Goal: Task Accomplishment & Management: Manage account settings

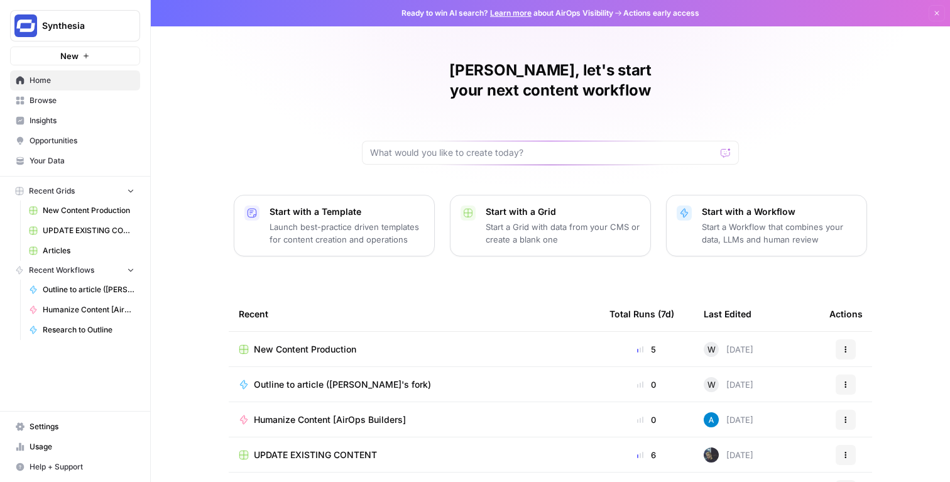
click at [63, 422] on span "Settings" at bounding box center [82, 426] width 105 height 11
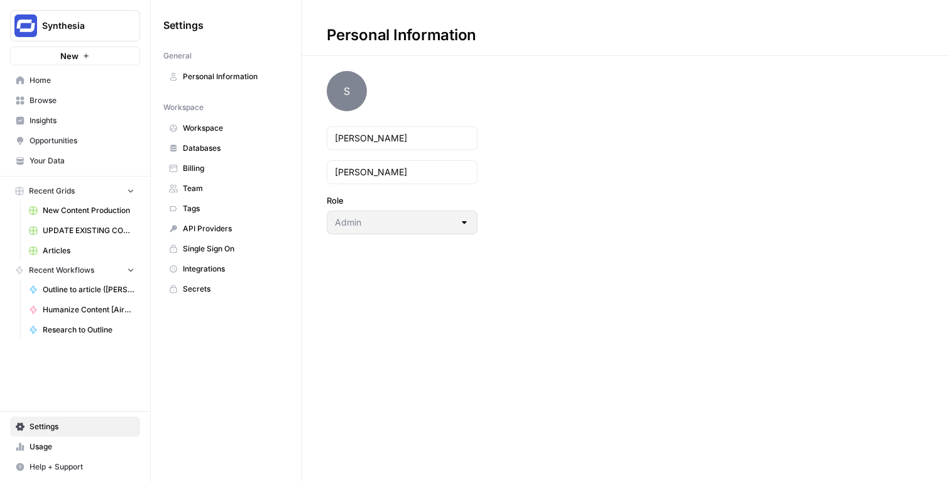
click at [204, 181] on link "Team" at bounding box center [225, 188] width 125 height 20
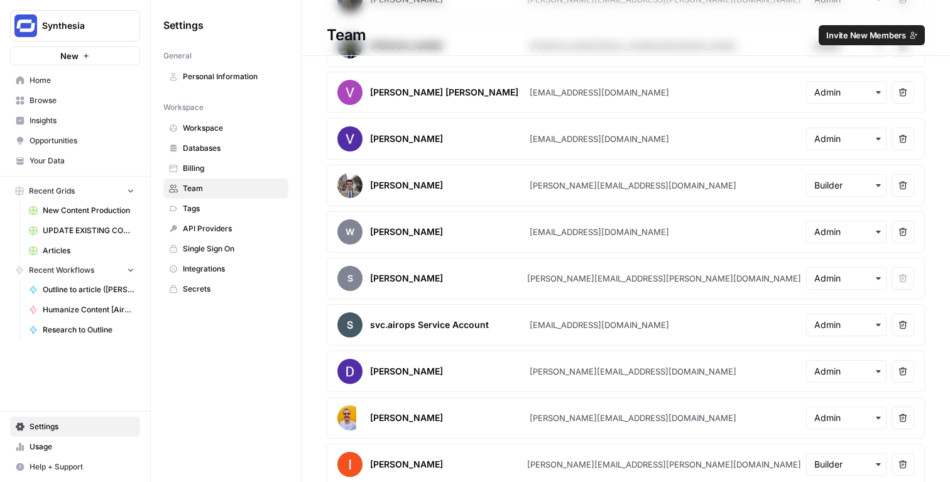
scroll to position [612, 0]
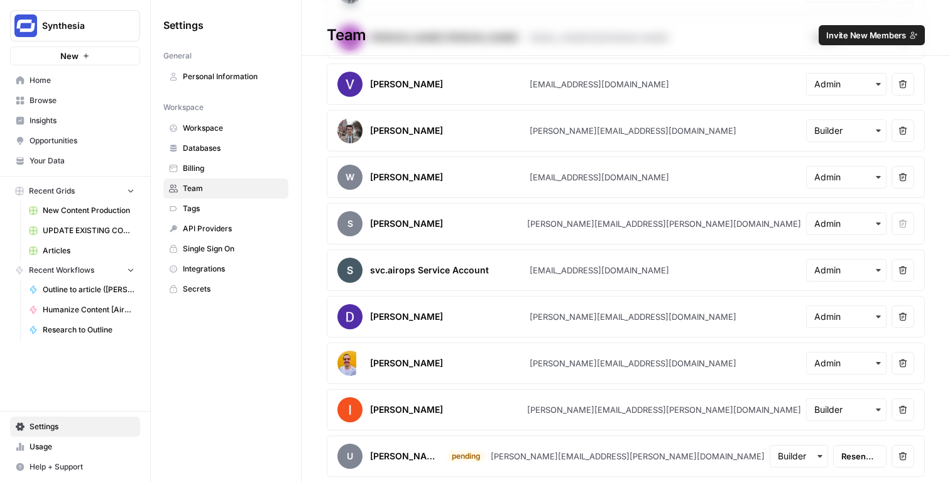
click at [192, 249] on span "Single Sign On" at bounding box center [233, 248] width 100 height 11
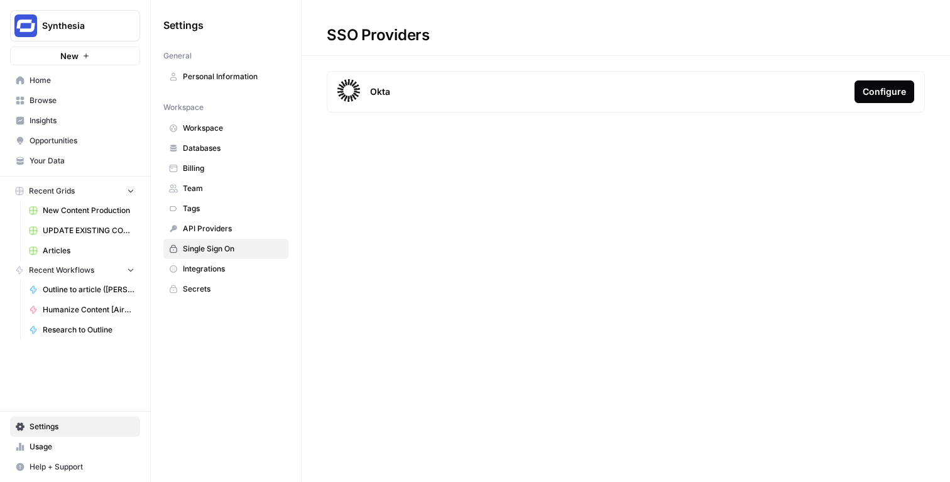
click at [868, 98] on button "Configure" at bounding box center [885, 91] width 60 height 23
click at [74, 460] on button "Help + Support" at bounding box center [75, 467] width 130 height 20
click at [207, 444] on span "Docs" at bounding box center [210, 441] width 84 height 11
click at [896, 90] on div "Configure" at bounding box center [884, 91] width 43 height 13
click at [87, 470] on span "Help + Support" at bounding box center [82, 466] width 105 height 11
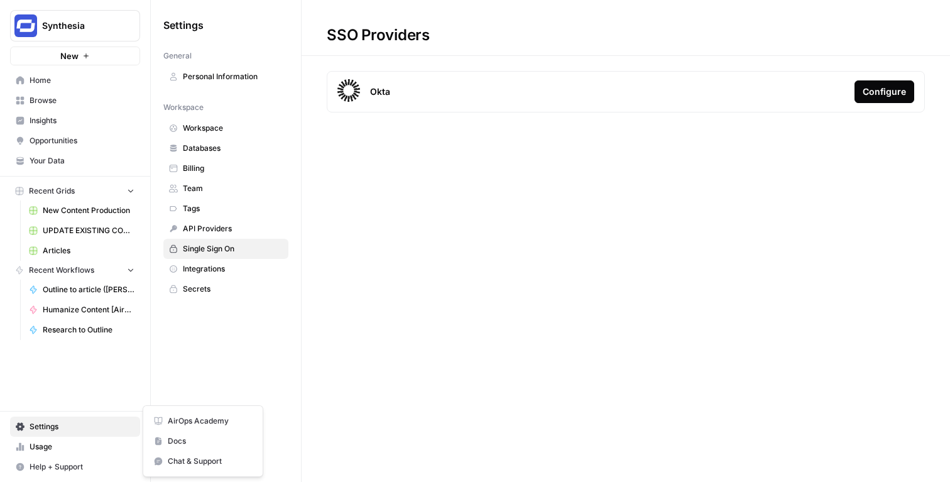
click at [197, 459] on span "Chat & Support" at bounding box center [210, 461] width 84 height 11
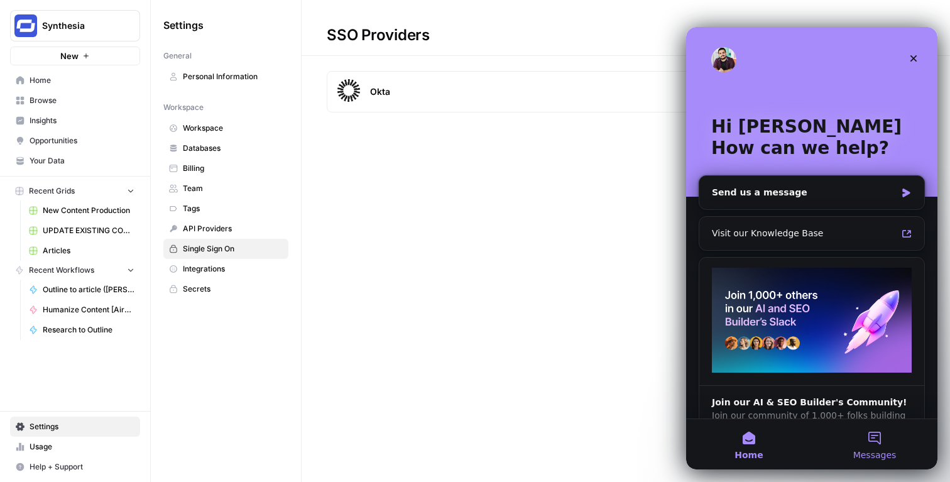
click at [875, 435] on button "Messages" at bounding box center [875, 444] width 126 height 50
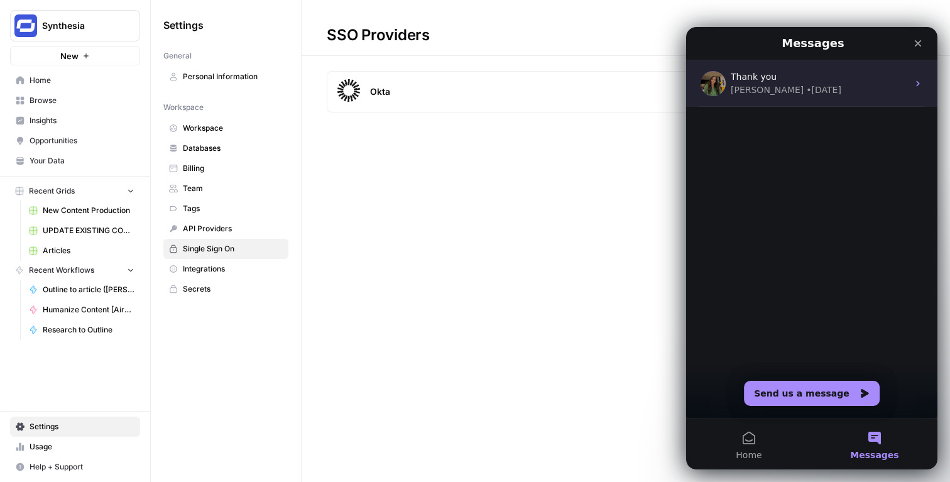
click at [801, 102] on div "Thank you Caroline • 13w ago" at bounding box center [811, 83] width 251 height 47
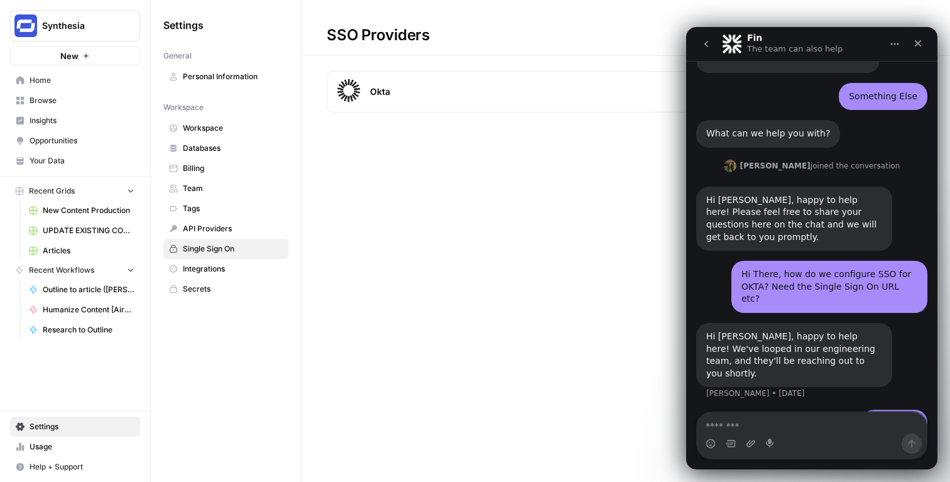
scroll to position [56, 0]
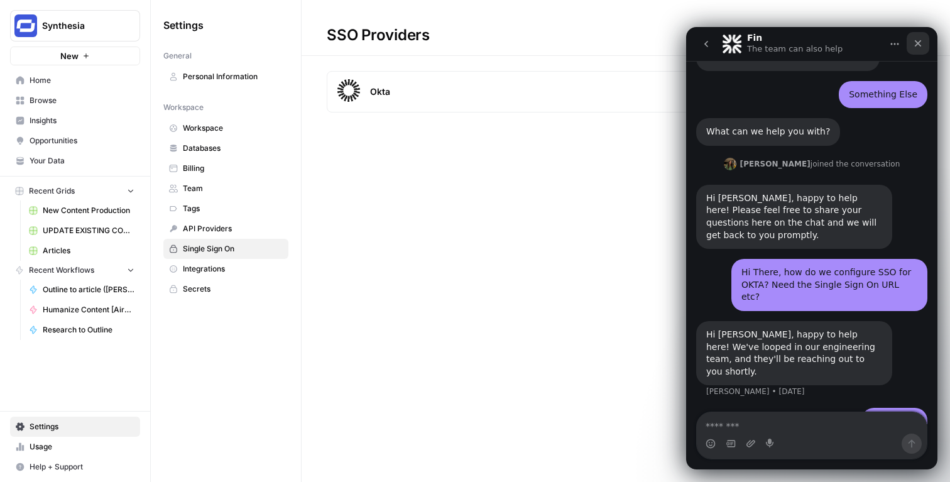
click at [923, 40] on div "Close" at bounding box center [918, 43] width 23 height 23
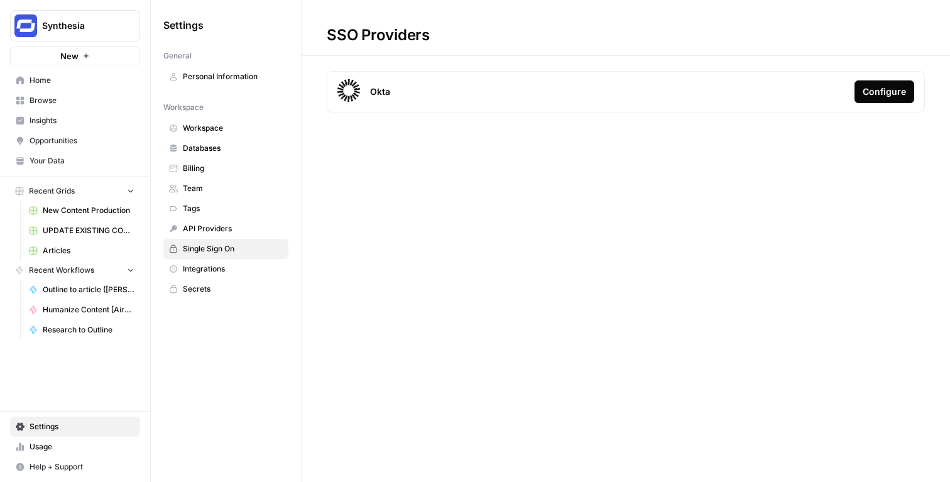
click at [875, 79] on div "Okta Configure" at bounding box center [626, 91] width 598 height 41
click at [873, 84] on button "Configure" at bounding box center [885, 91] width 60 height 23
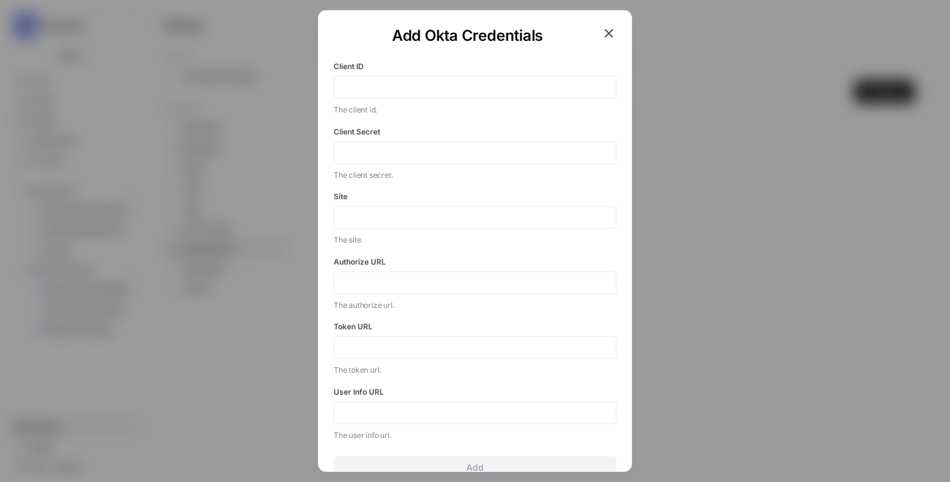
scroll to position [54, 0]
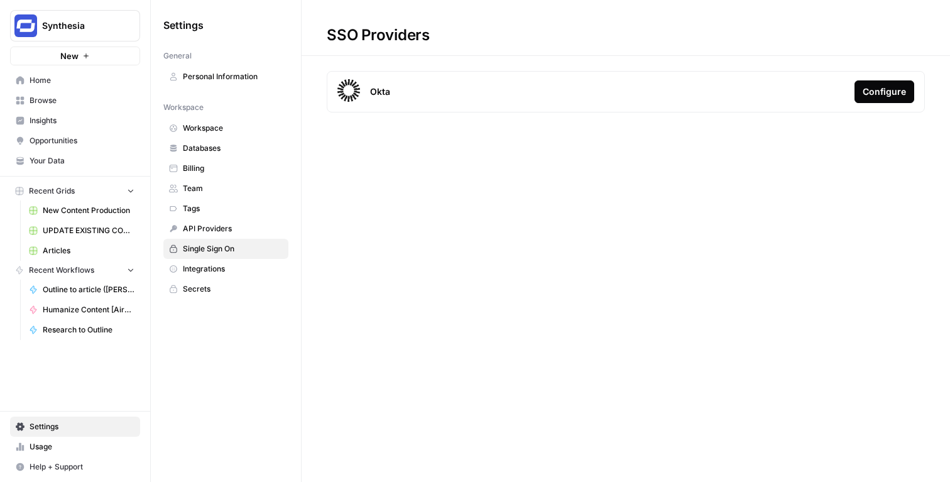
click at [232, 266] on span "Integrations" at bounding box center [233, 268] width 100 height 11
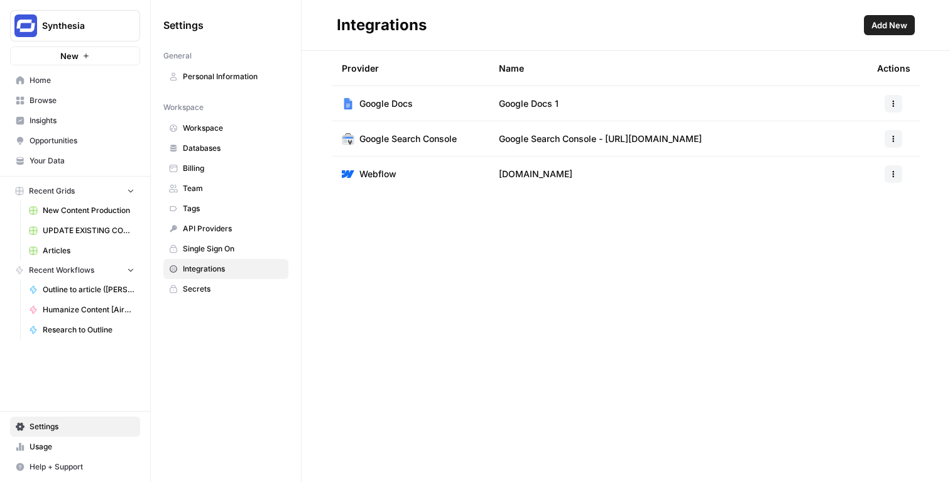
click at [228, 250] on span "Single Sign On" at bounding box center [233, 248] width 100 height 11
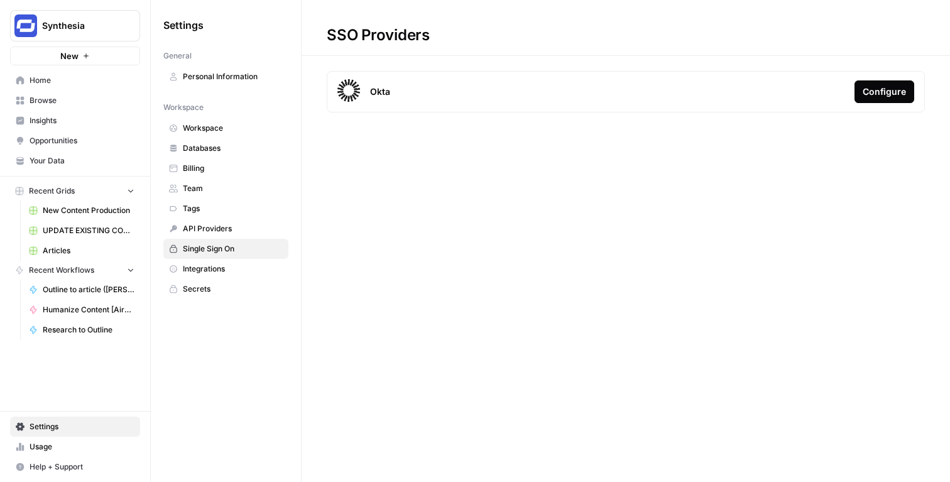
click at [65, 468] on span "Help + Support" at bounding box center [82, 466] width 105 height 11
click at [411, 383] on div "SSO Providers Okta Configure" at bounding box center [626, 241] width 649 height 482
click at [43, 469] on span "Help + Support" at bounding box center [82, 466] width 105 height 11
click at [173, 469] on button "Chat & Support" at bounding box center [202, 461] width 109 height 20
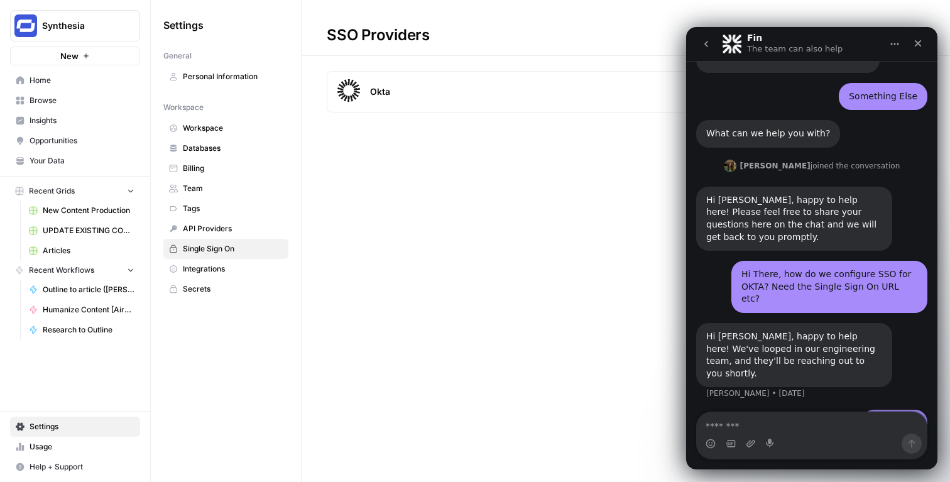
scroll to position [56, 0]
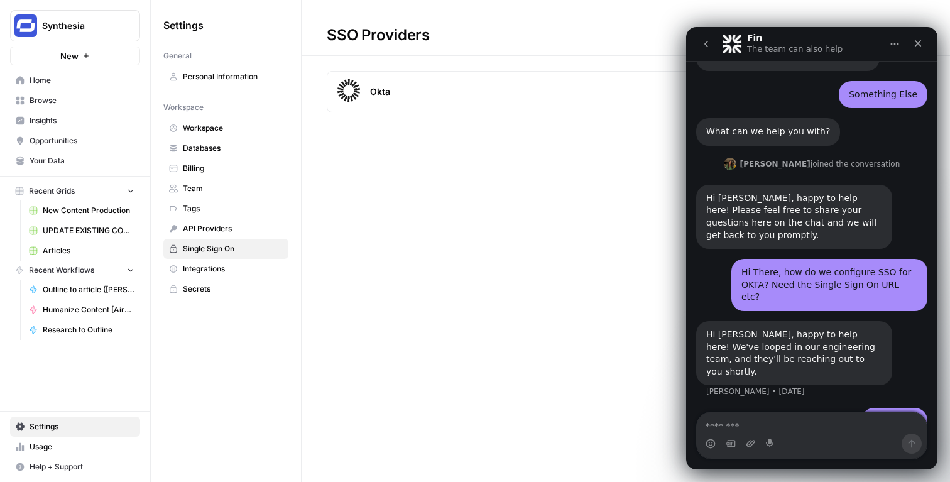
click at [701, 40] on button "go back" at bounding box center [706, 44] width 24 height 24
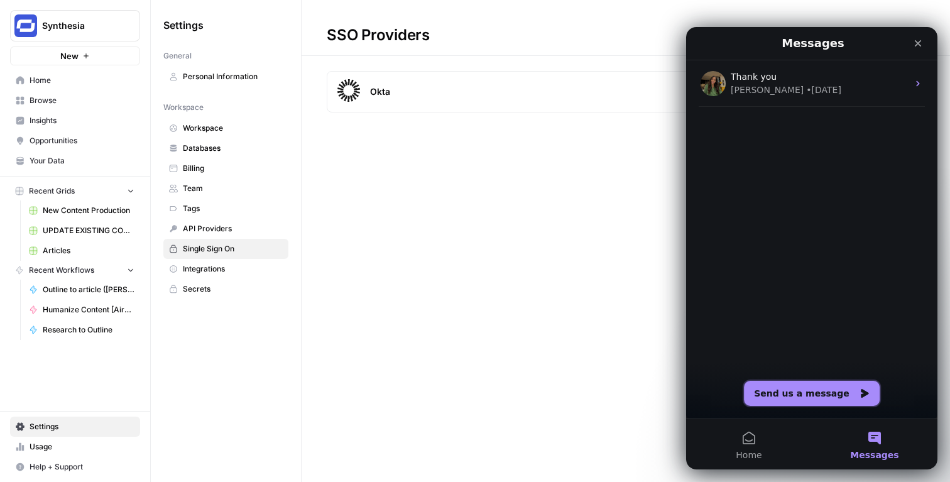
click at [830, 385] on button "Send us a message" at bounding box center [812, 393] width 136 height 25
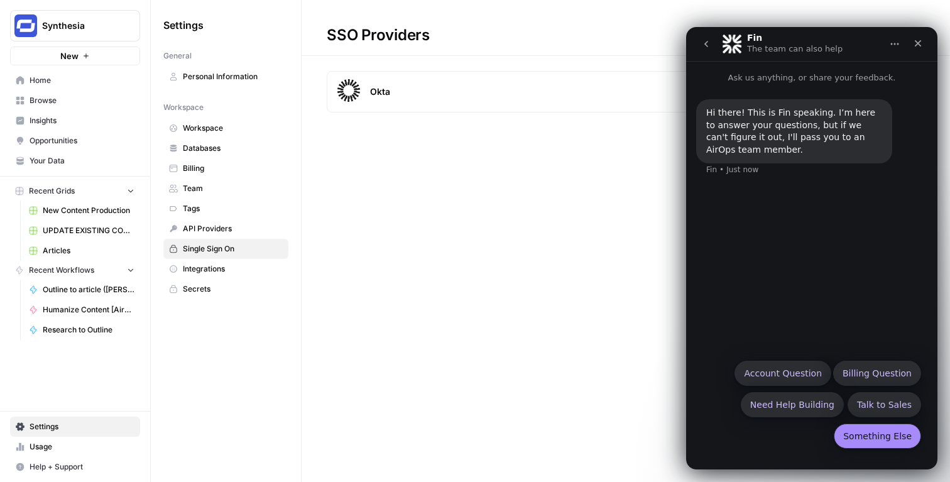
click at [867, 441] on button "Something Else" at bounding box center [877, 436] width 87 height 25
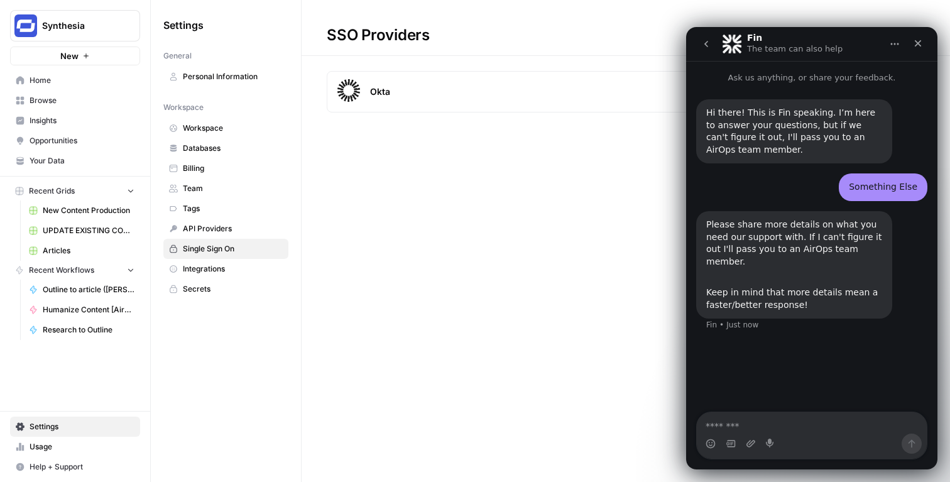
click at [794, 429] on textarea "Message…" at bounding box center [812, 422] width 230 height 21
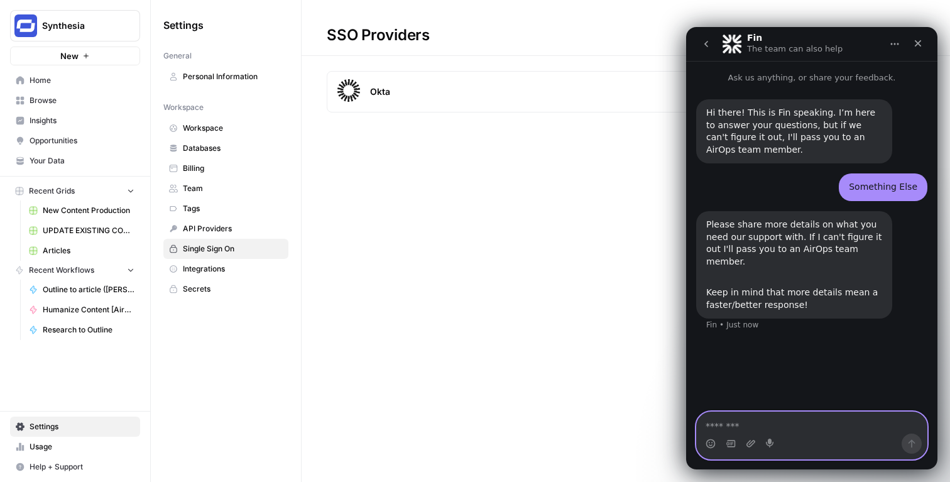
click at [758, 427] on textarea "Message…" at bounding box center [812, 422] width 230 height 21
paste textarea "**********"
type textarea "**********"
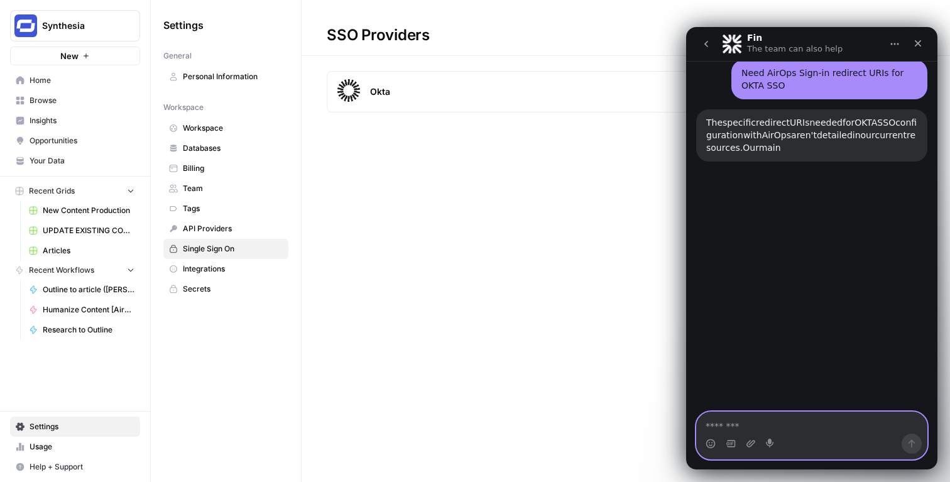
scroll to position [271, 0]
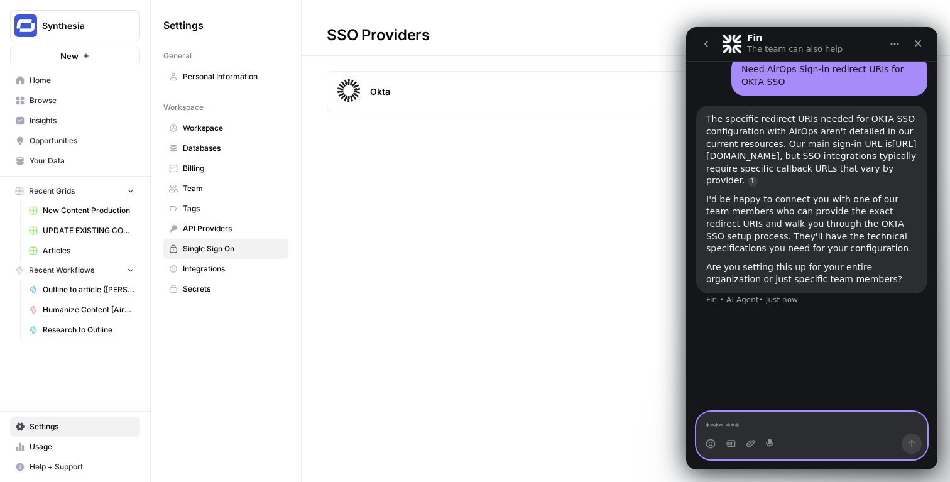
click at [814, 430] on textarea "Message…" at bounding box center [812, 422] width 230 height 21
type textarea "**********"
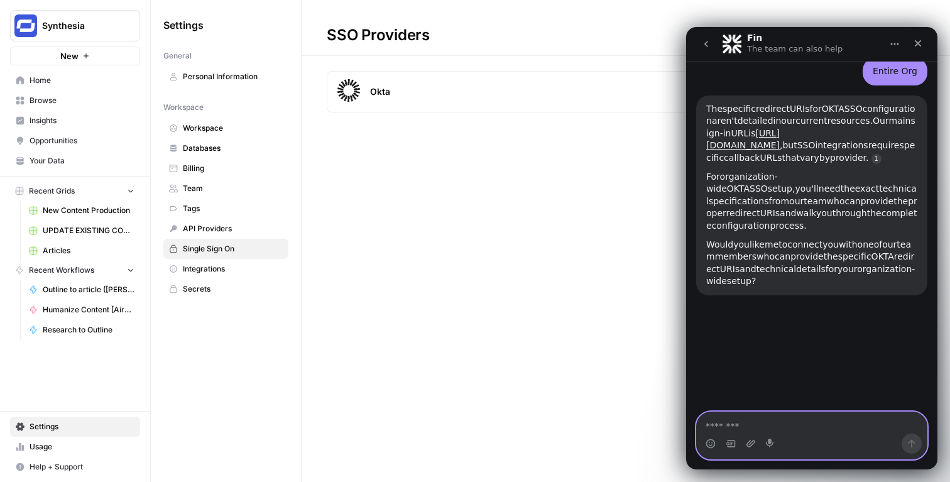
scroll to position [518, 0]
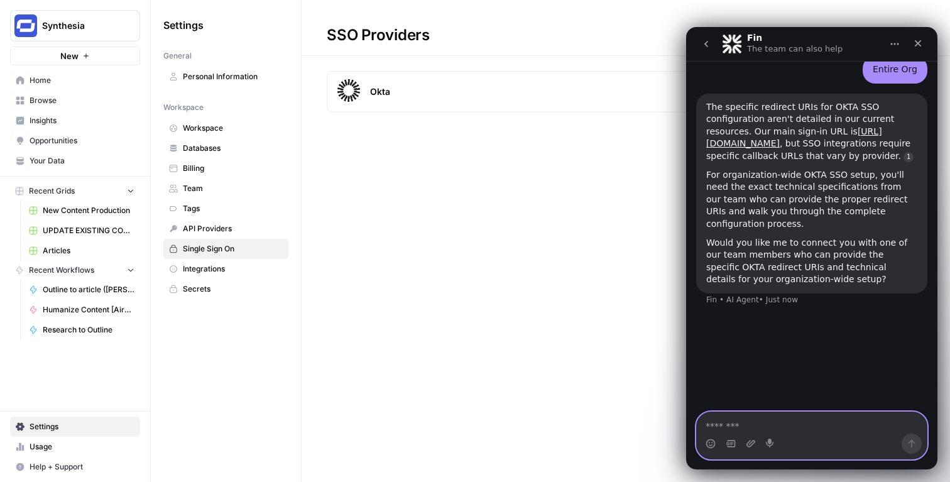
click at [793, 431] on textarea "Message…" at bounding box center [812, 422] width 230 height 21
type textarea "**********"
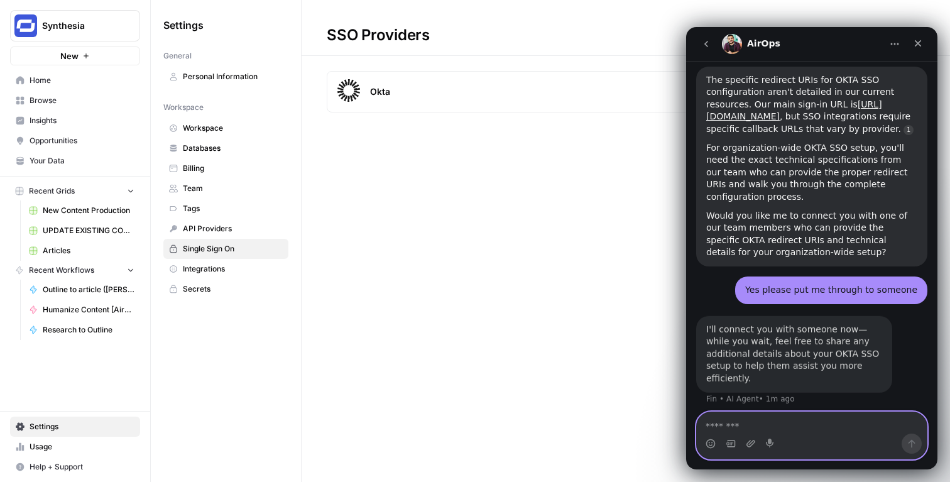
scroll to position [562, 0]
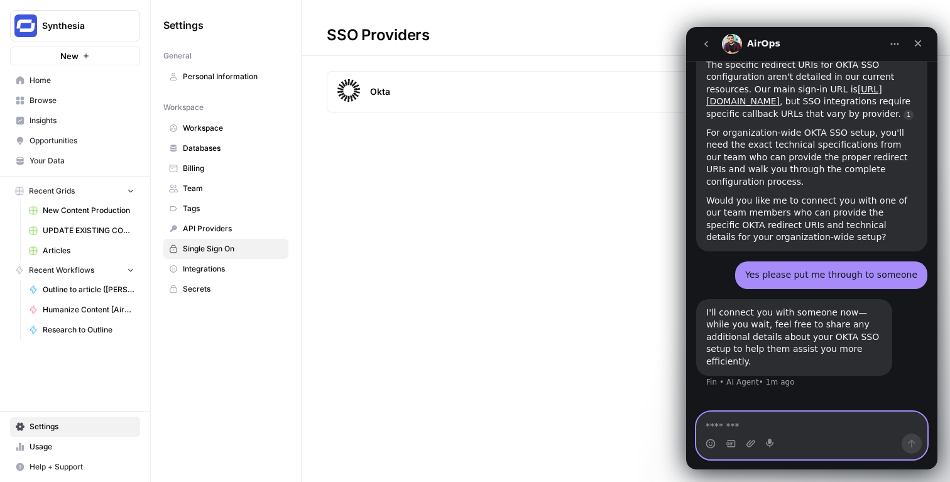
click at [789, 421] on textarea "Message…" at bounding box center [812, 422] width 230 height 21
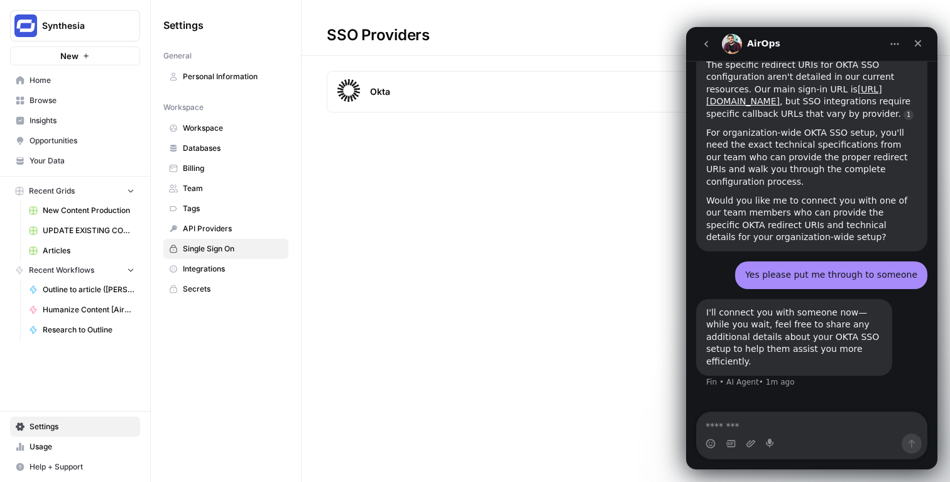
click at [615, 61] on div "SSO Providers Okta Configure" at bounding box center [626, 59] width 649 height 118
click at [620, 80] on div "Okta Configure" at bounding box center [626, 91] width 598 height 41
click at [897, 45] on icon "Home" at bounding box center [895, 44] width 10 height 10
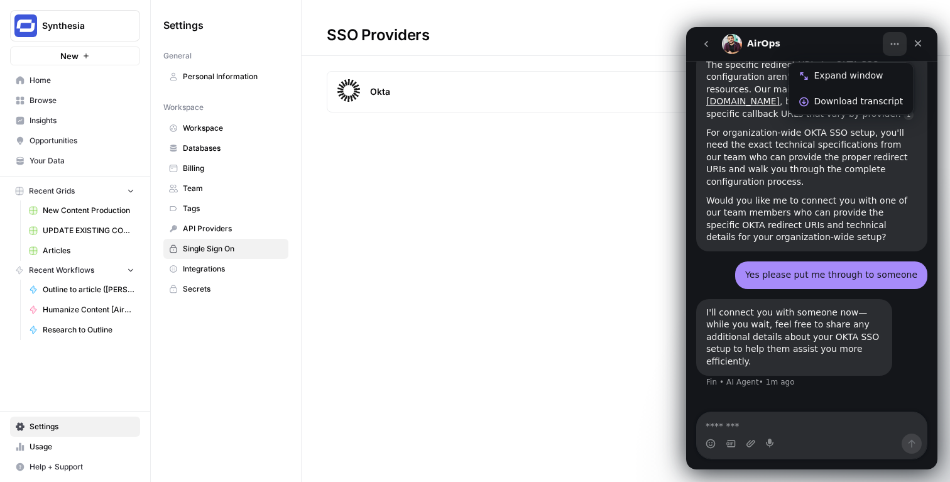
click at [897, 45] on icon "Home" at bounding box center [895, 44] width 10 height 10
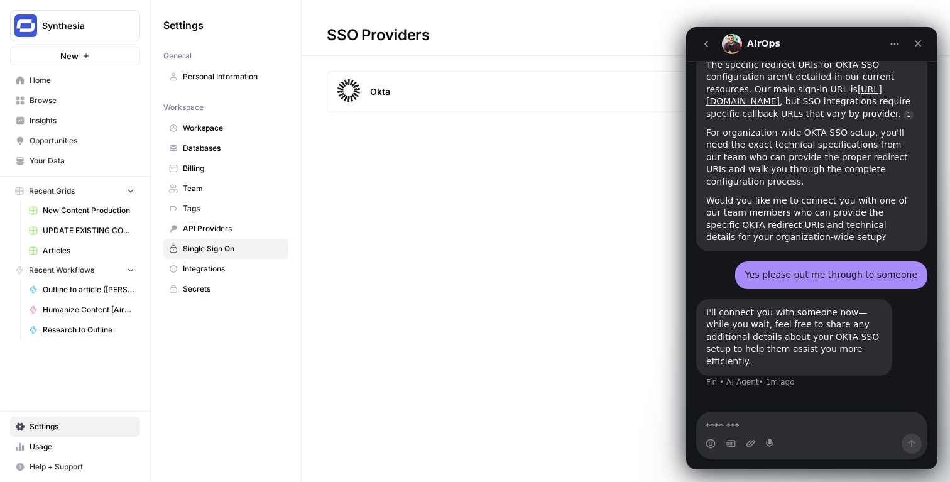
click at [612, 158] on div "SSO Providers Okta Configure" at bounding box center [626, 241] width 649 height 482
click at [897, 45] on icon "Home" at bounding box center [895, 44] width 10 height 10
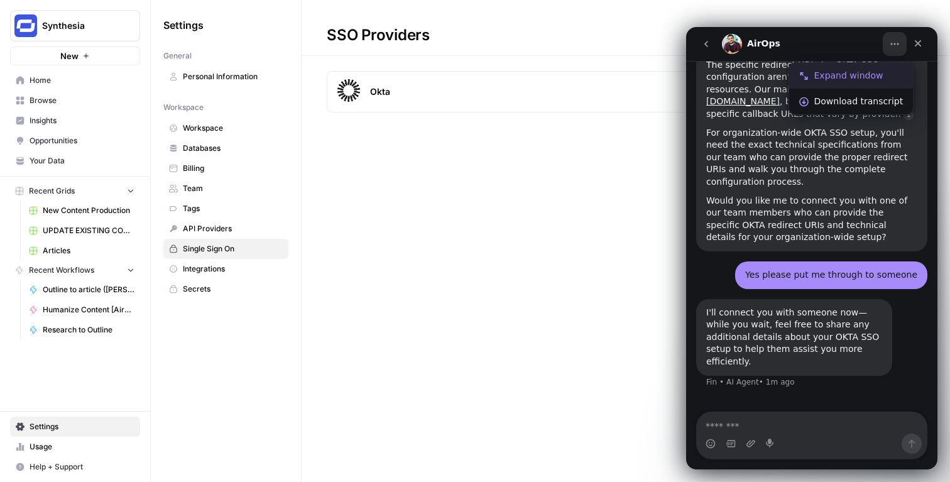
click at [878, 65] on div "Expand window" at bounding box center [851, 76] width 124 height 26
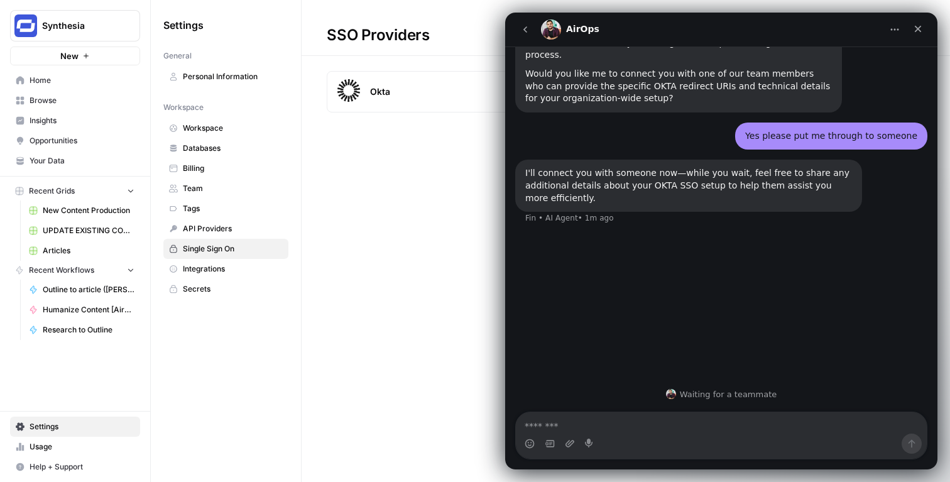
scroll to position [430, 0]
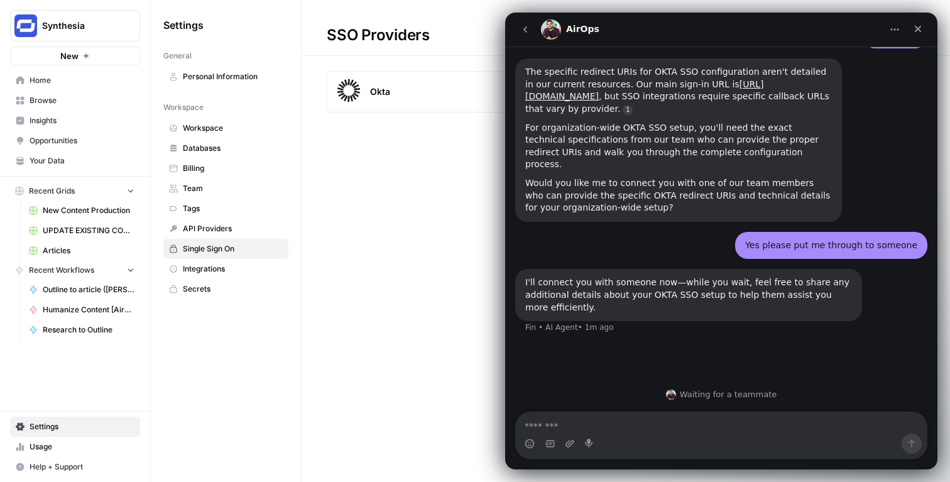
click at [787, 24] on div "AirOps" at bounding box center [711, 29] width 341 height 20
click at [921, 34] on div "Close" at bounding box center [918, 29] width 23 height 23
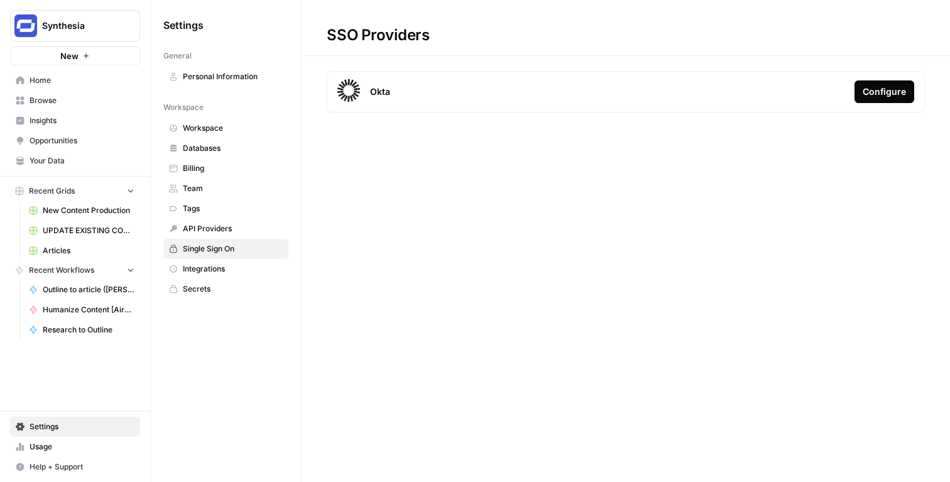
click at [878, 86] on div "Configure" at bounding box center [884, 91] width 43 height 13
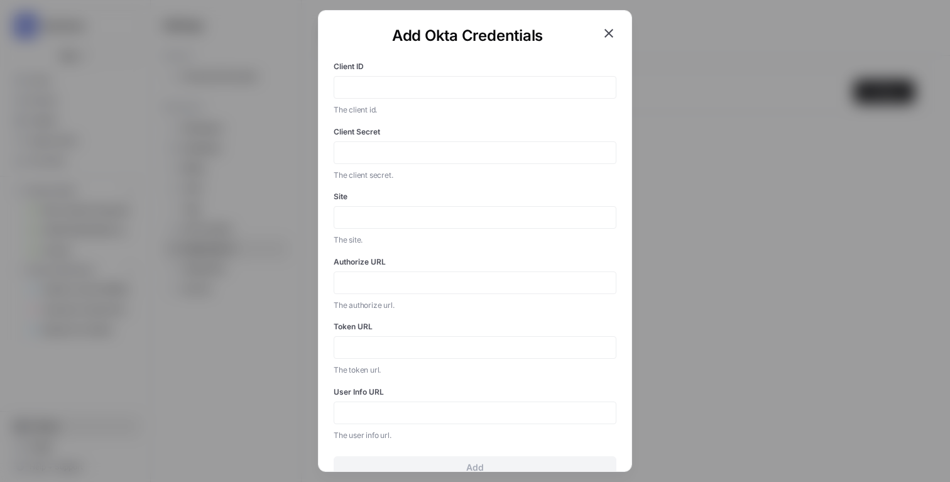
click at [392, 102] on div "The client id." at bounding box center [475, 108] width 283 height 15
click at [399, 90] on input "Client ID" at bounding box center [475, 87] width 266 height 11
paste input "0oav5c8ltvQPy9zVO697"
type input "0oav5c8ltvQPy9zVO697"
click at [397, 158] on div at bounding box center [475, 152] width 283 height 23
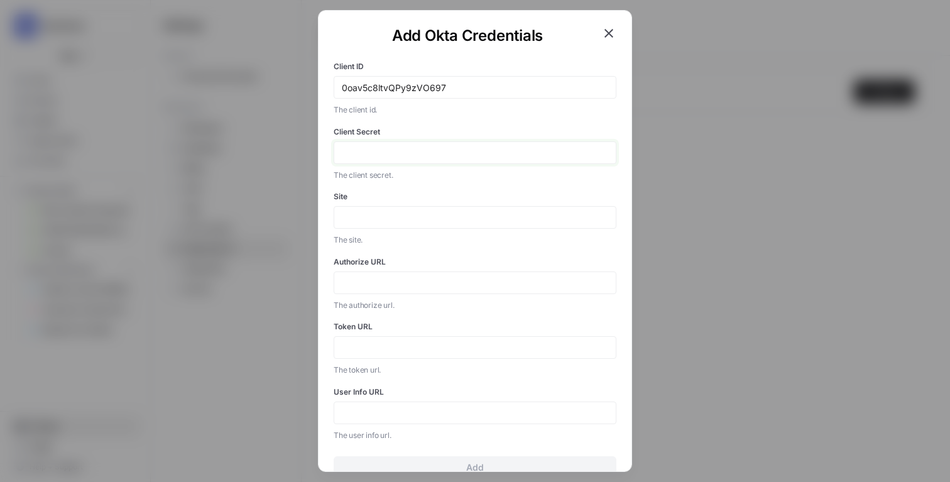
click at [426, 155] on input "Client Secret" at bounding box center [475, 152] width 266 height 11
click at [404, 150] on input "Client Secret" at bounding box center [475, 152] width 266 height 11
paste input "lmaurAutixAlA0IInXSPAYMU2UjiRS_O-XdTkACbIz7Ti5KOyodiv5TKdafbHuI5"
type input "lmaurAutixAlA0IInXSPAYMU2UjiRS_O-XdTkACbIz7Ti5KOyodiv5TKdafbHuI5"
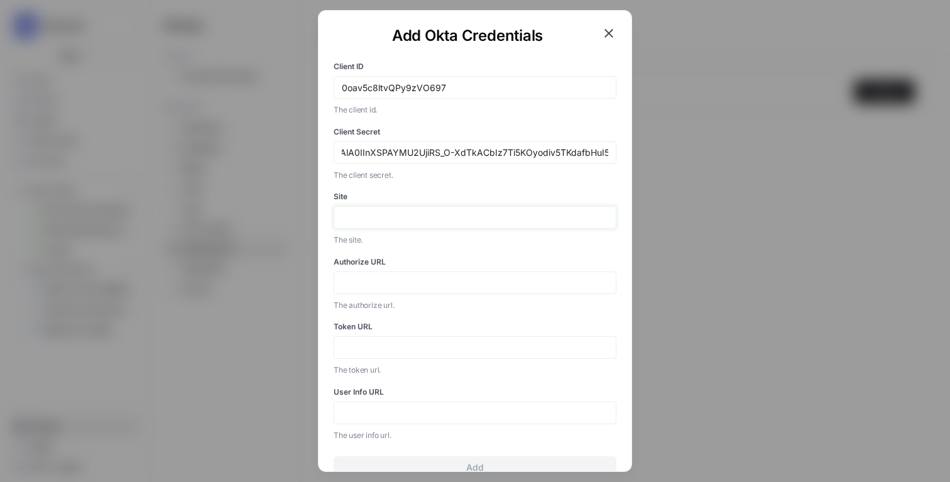
scroll to position [0, 0]
click at [395, 217] on input "Site" at bounding box center [475, 217] width 266 height 11
type input "https://hub.synthesia.io"
paste input "https://yourdomain.okta.com/oauth2/default/v1/authorize"
click at [381, 281] on input "https://yourdomain.okta.com/oauth2/default/v1/authorize" at bounding box center [475, 282] width 266 height 11
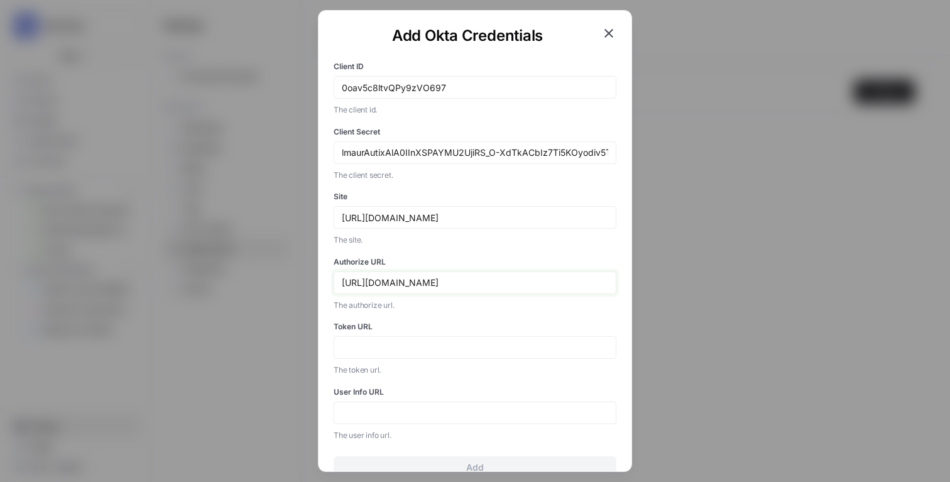
click at [381, 281] on input "https://yourdomain.okta.com/oauth2/default/v1/authorize" at bounding box center [475, 282] width 266 height 11
type input "https://synthesia.okta.com/oauth2/default/v1/authorize"
click at [386, 334] on div "Token URL The token url." at bounding box center [475, 348] width 283 height 55
click at [392, 349] on input "Token URL" at bounding box center [475, 347] width 266 height 11
click at [608, 31] on icon "button" at bounding box center [608, 33] width 15 height 15
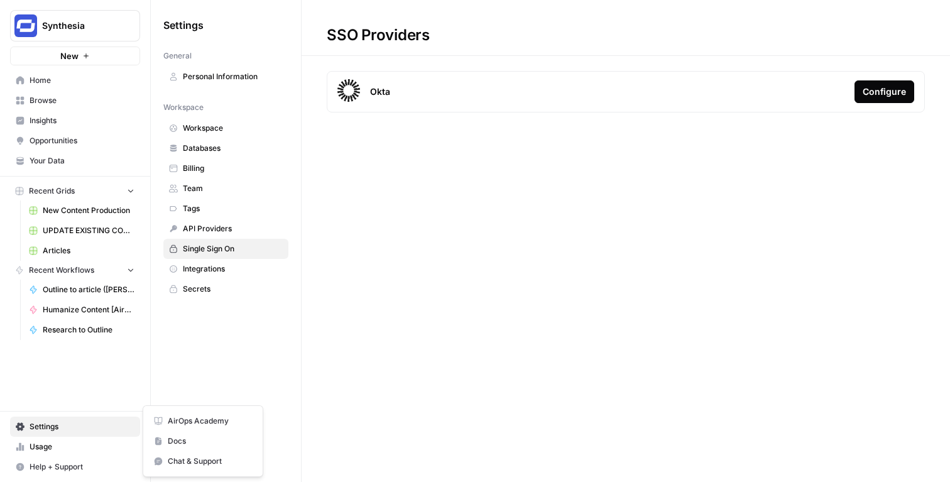
click at [127, 465] on span "Help + Support" at bounding box center [82, 466] width 105 height 11
click at [178, 457] on span "Chat & Support" at bounding box center [210, 461] width 84 height 11
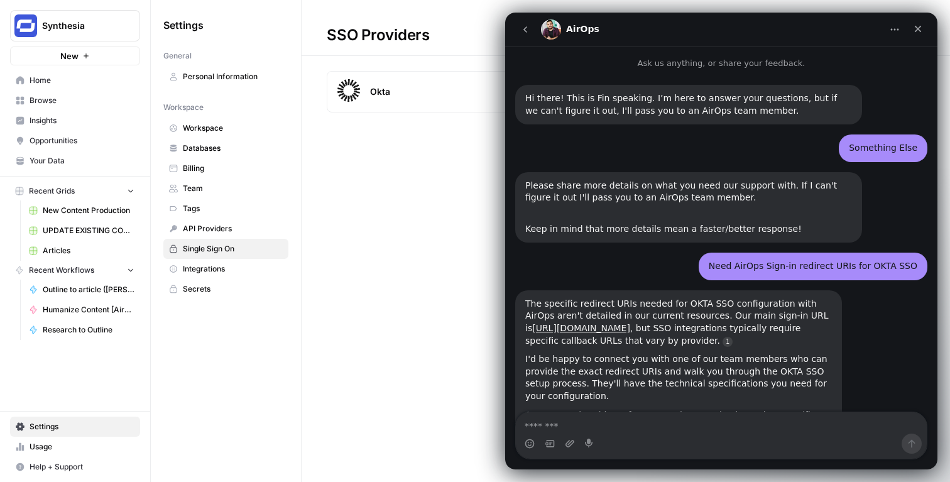
scroll to position [376, 0]
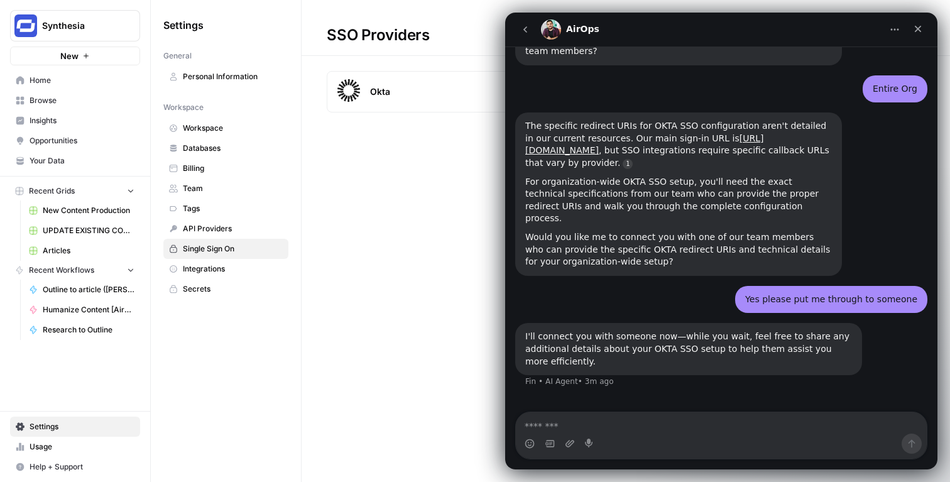
click at [631, 438] on div "Intercom messenger" at bounding box center [721, 444] width 411 height 20
click at [204, 274] on span "Integrations" at bounding box center [233, 268] width 100 height 11
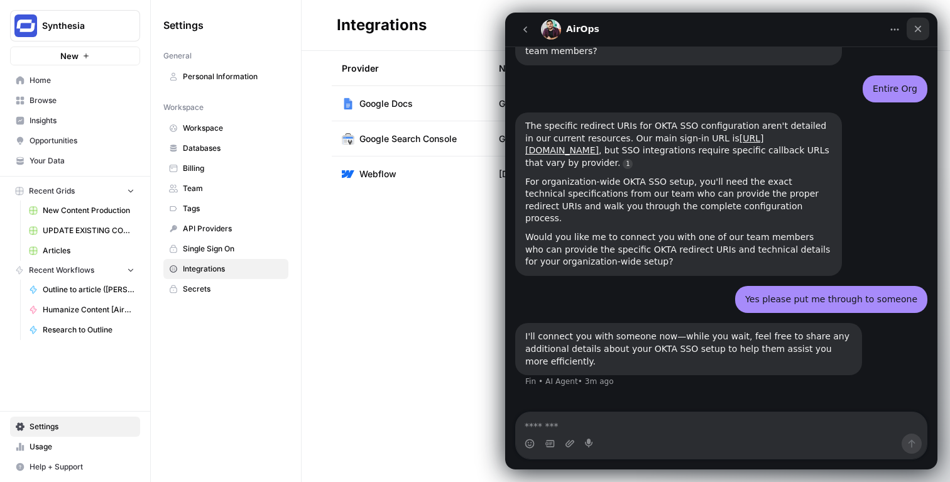
click at [924, 28] on div "Close" at bounding box center [918, 29] width 23 height 23
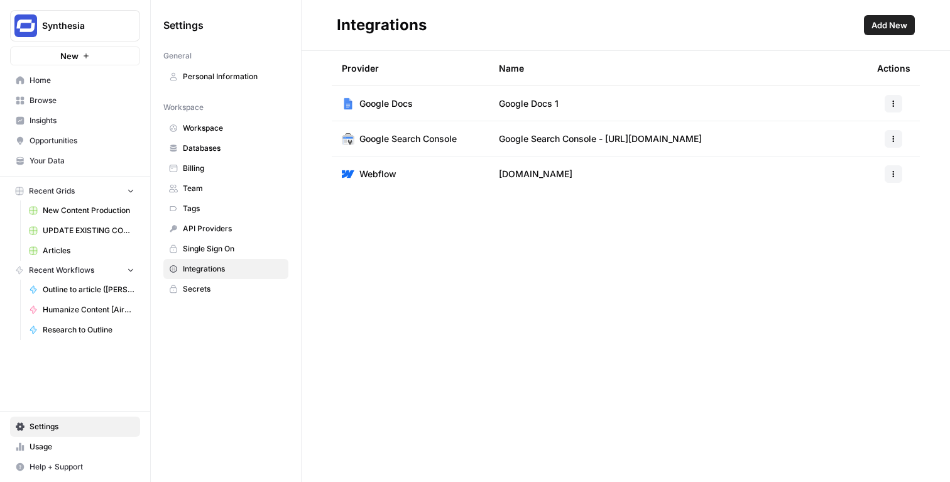
click at [887, 28] on span "Add New" at bounding box center [890, 25] width 36 height 13
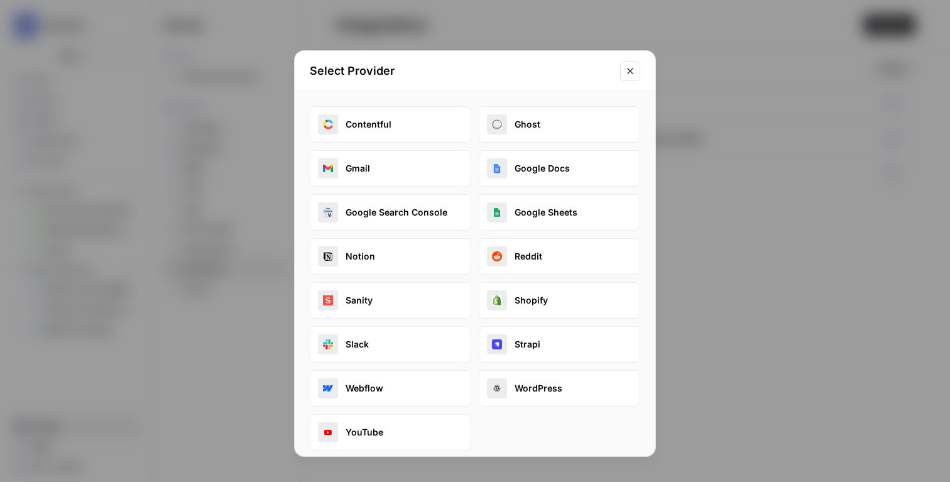
scroll to position [9, 0]
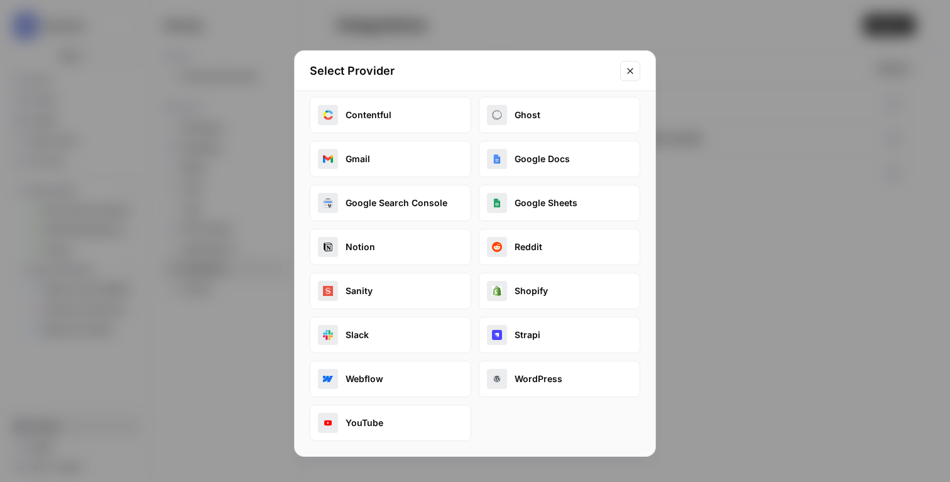
click at [422, 239] on button "Notion" at bounding box center [391, 247] width 162 height 36
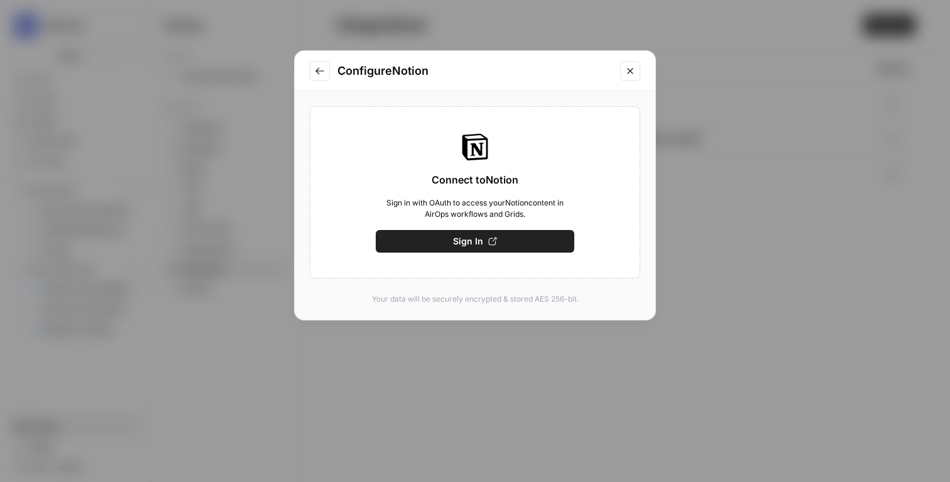
click at [627, 70] on icon "Close modal" at bounding box center [630, 71] width 10 height 10
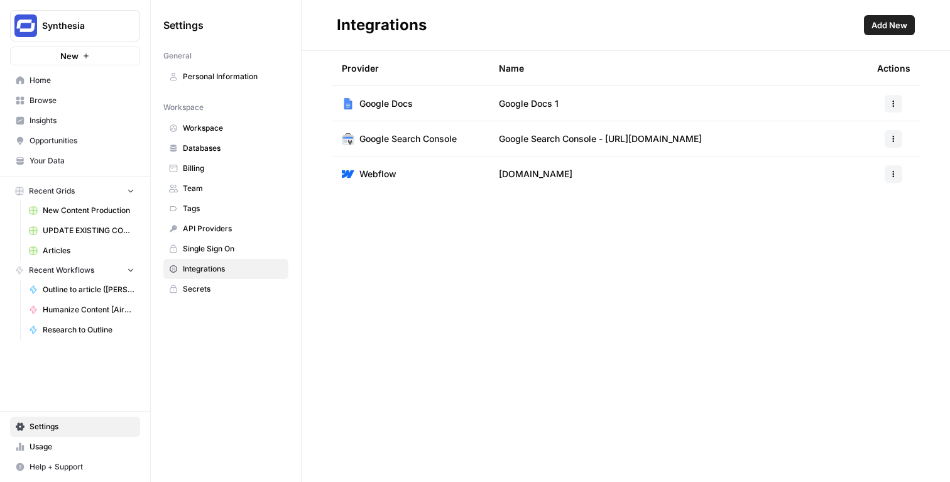
click at [216, 184] on span "Team" at bounding box center [233, 188] width 100 height 11
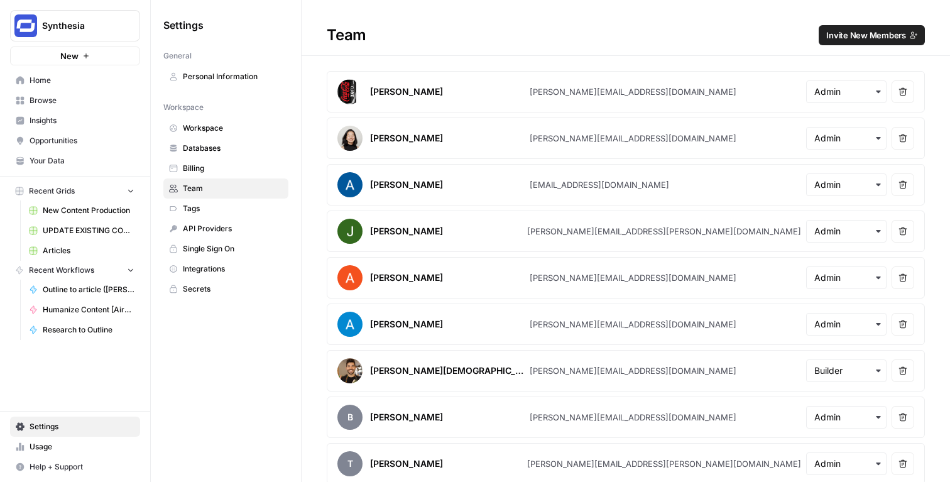
click at [832, 32] on span "Invite New Members" at bounding box center [866, 35] width 80 height 13
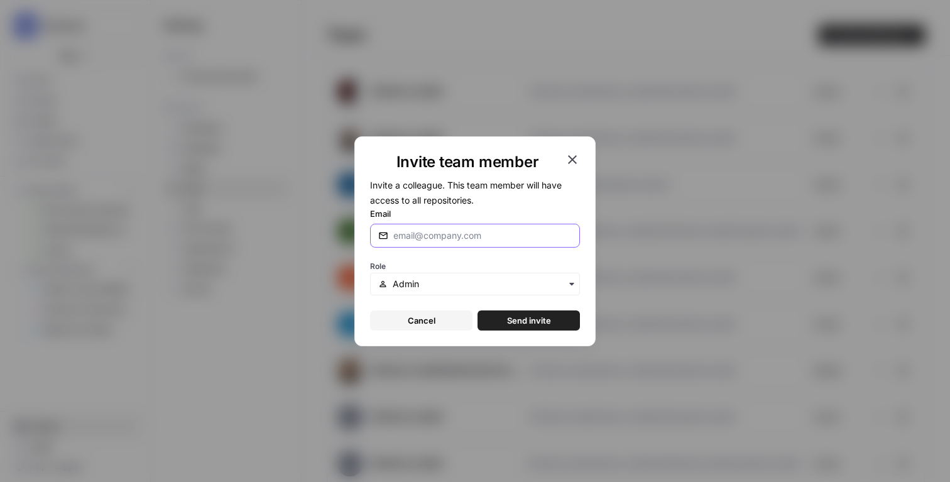
click at [473, 234] on input "Email" at bounding box center [482, 235] width 178 height 13
type input "svc.notion@synthesia.io"
click at [449, 271] on div "Role" at bounding box center [475, 277] width 210 height 38
click at [449, 274] on div "button" at bounding box center [475, 284] width 210 height 23
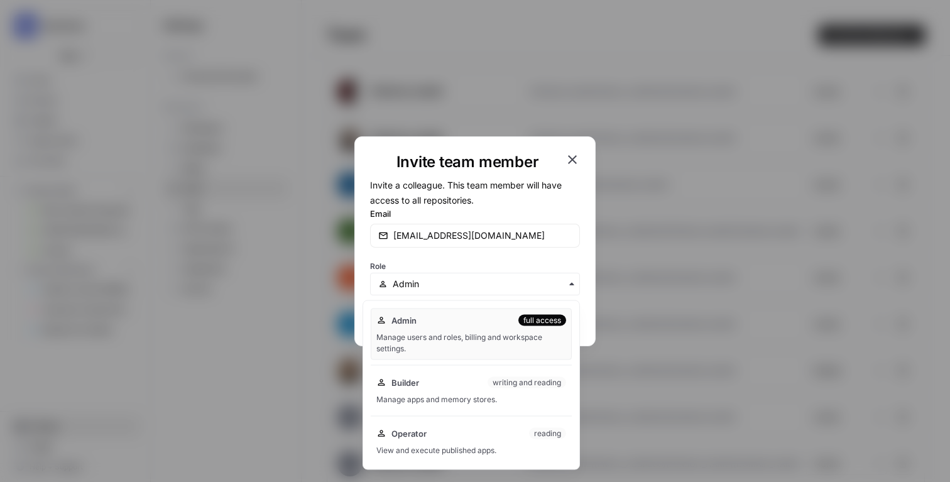
click at [458, 332] on div "Manage users and roles, billing and workspace settings." at bounding box center [471, 343] width 190 height 23
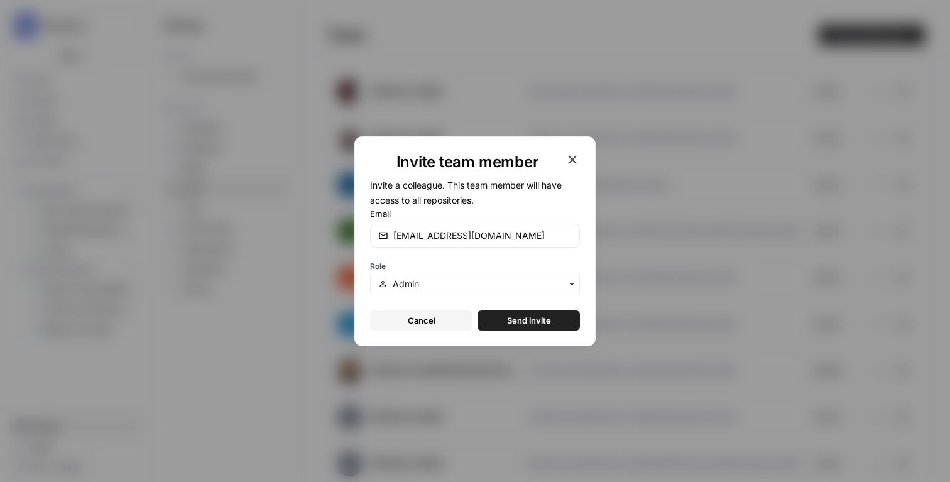
click at [518, 319] on span "Send invite" at bounding box center [529, 320] width 44 height 13
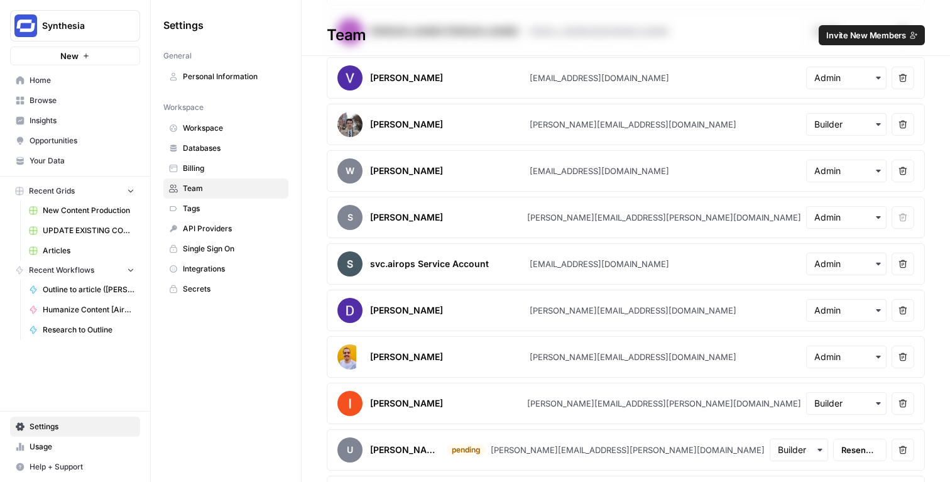
scroll to position [659, 0]
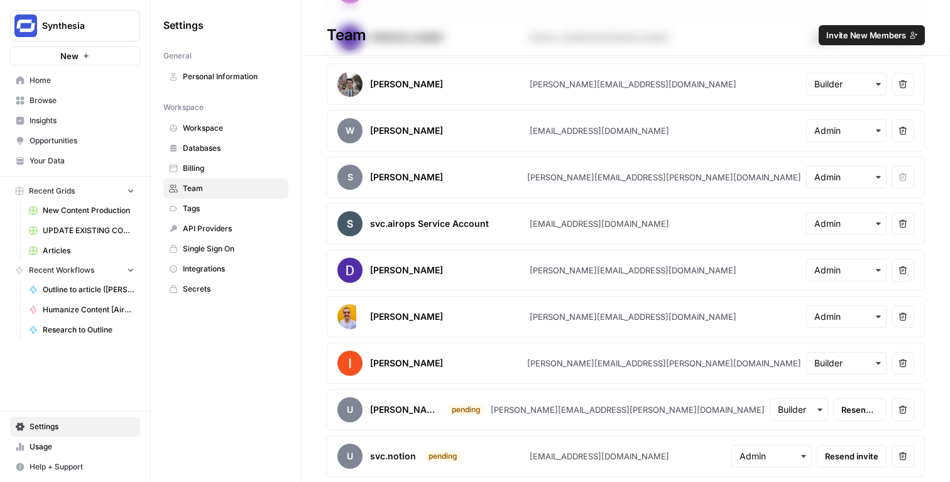
click at [897, 452] on button "Remove user" at bounding box center [903, 456] width 23 height 23
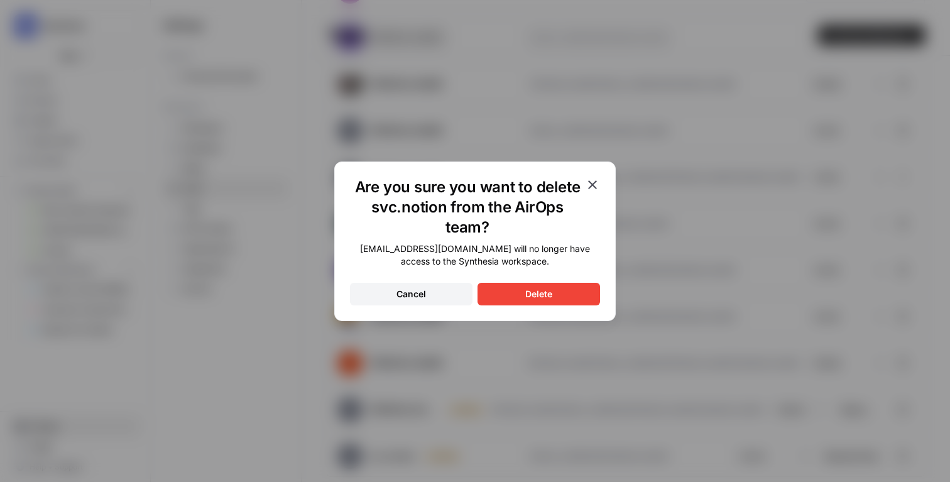
click at [545, 298] on div "Delete" at bounding box center [538, 294] width 27 height 13
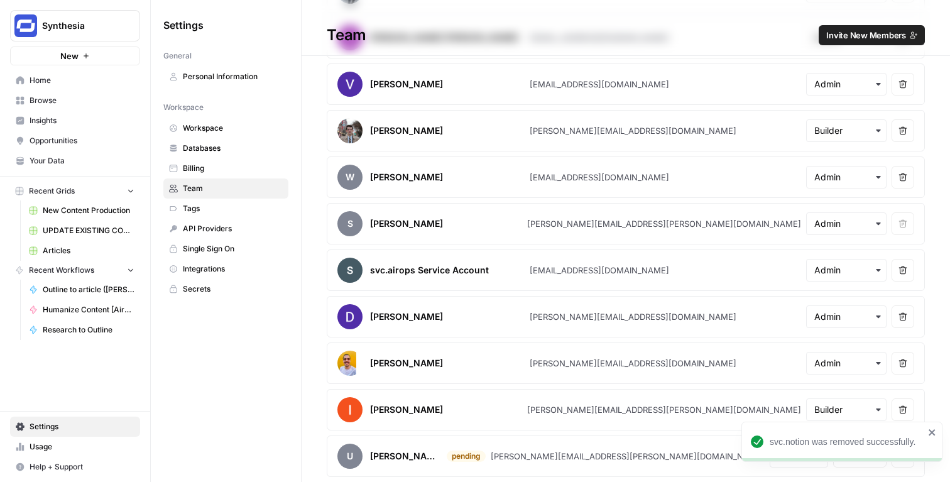
scroll to position [612, 0]
click at [569, 277] on article "svc.airops Service Account svc.airops@synthesia.io Remove user" at bounding box center [626, 269] width 598 height 41
copy div "svc.airops@synthesia.io"
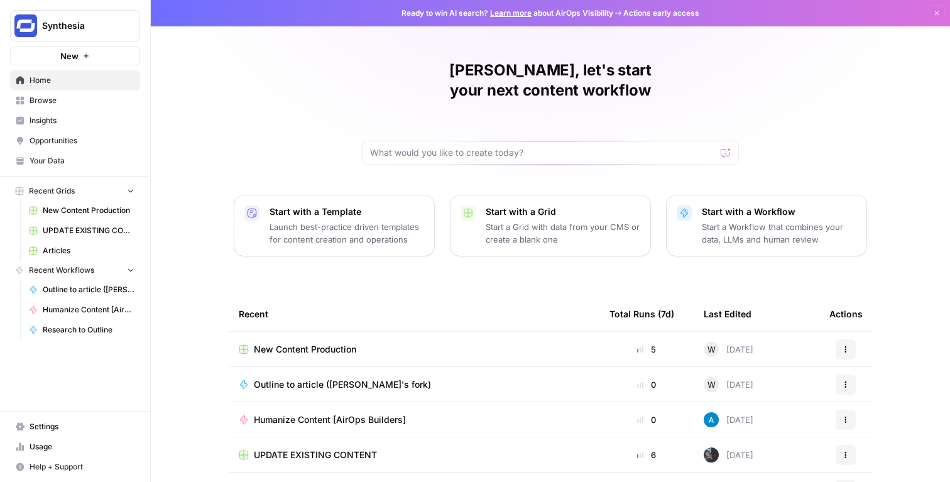
click at [56, 424] on span "Settings" at bounding box center [82, 426] width 105 height 11
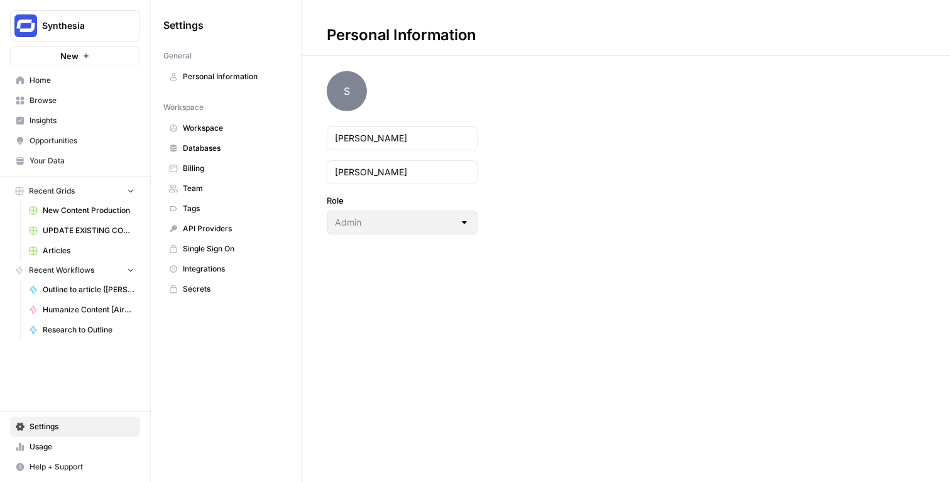
click at [201, 265] on span "Integrations" at bounding box center [233, 268] width 100 height 11
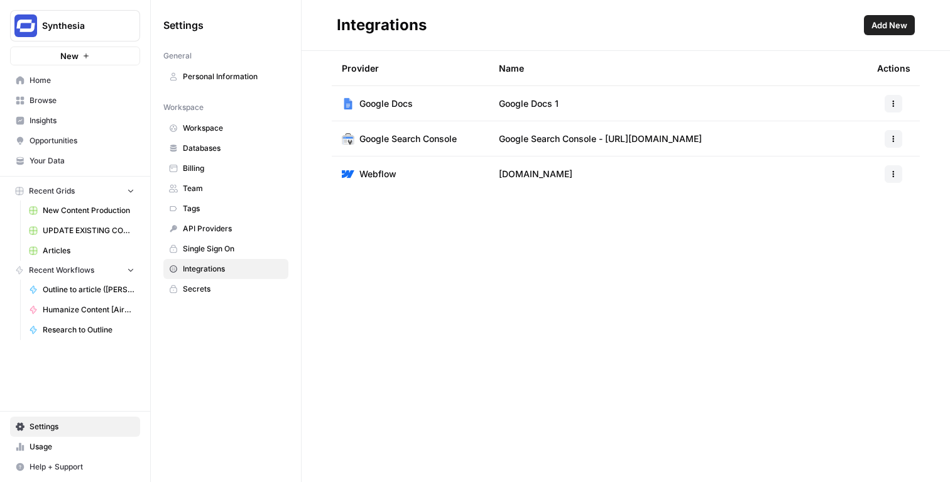
click at [902, 30] on span "Add New" at bounding box center [890, 25] width 36 height 13
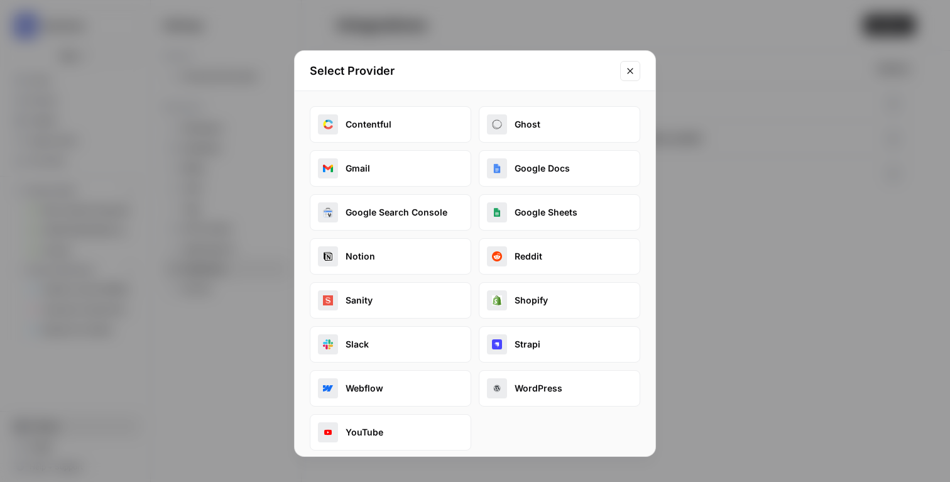
click at [386, 268] on button "Notion" at bounding box center [391, 256] width 162 height 36
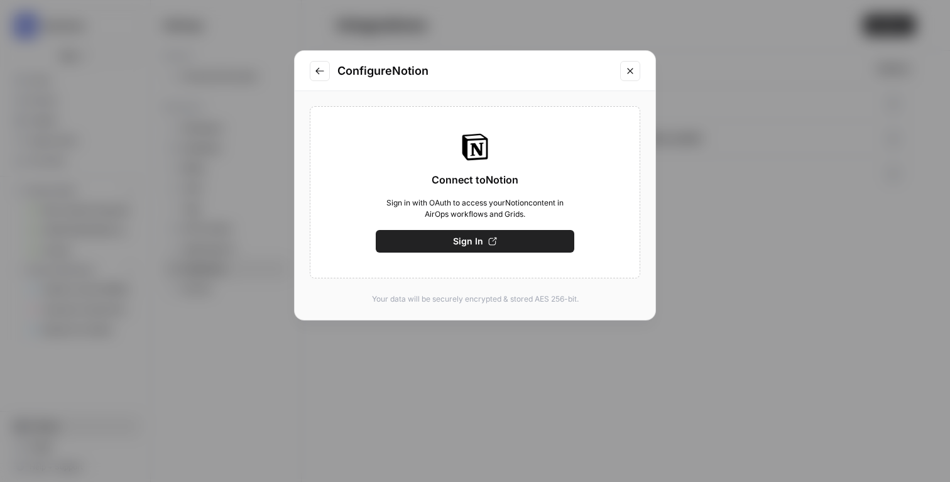
click at [443, 239] on button "Sign In" at bounding box center [475, 241] width 199 height 23
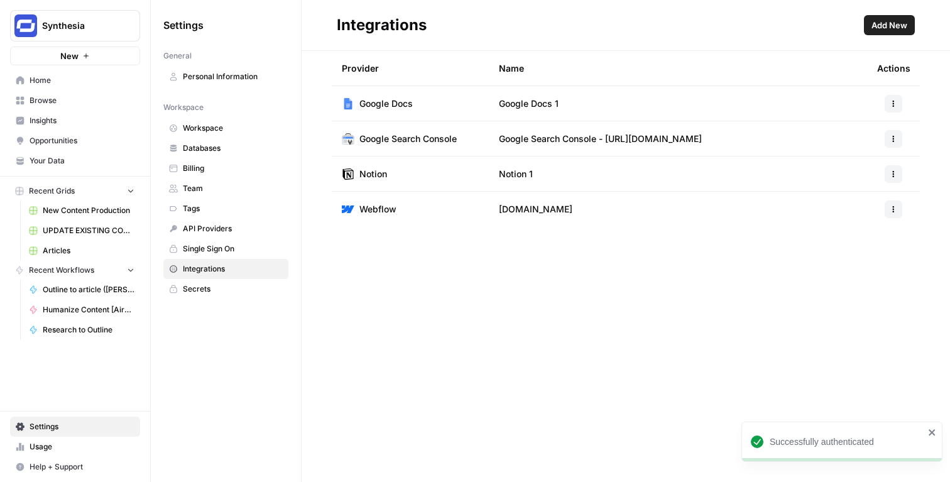
click at [905, 169] on div at bounding box center [893, 174] width 33 height 18
click at [891, 170] on icon "button" at bounding box center [894, 174] width 8 height 8
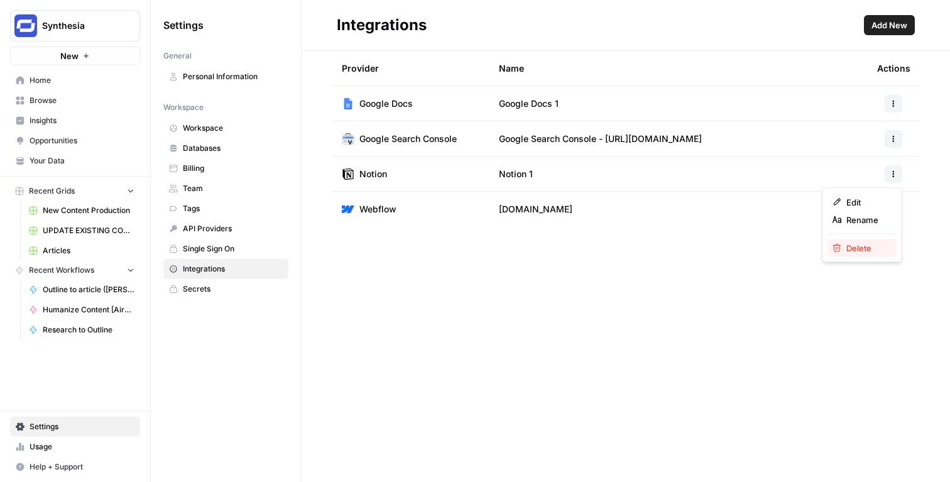
click at [871, 242] on span "Delete" at bounding box center [866, 248] width 40 height 13
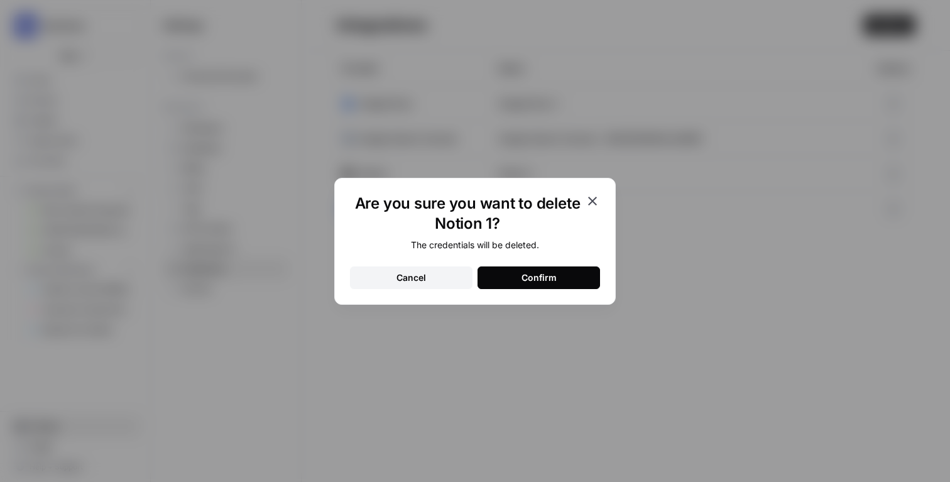
click at [540, 273] on div "Confirm" at bounding box center [539, 277] width 35 height 13
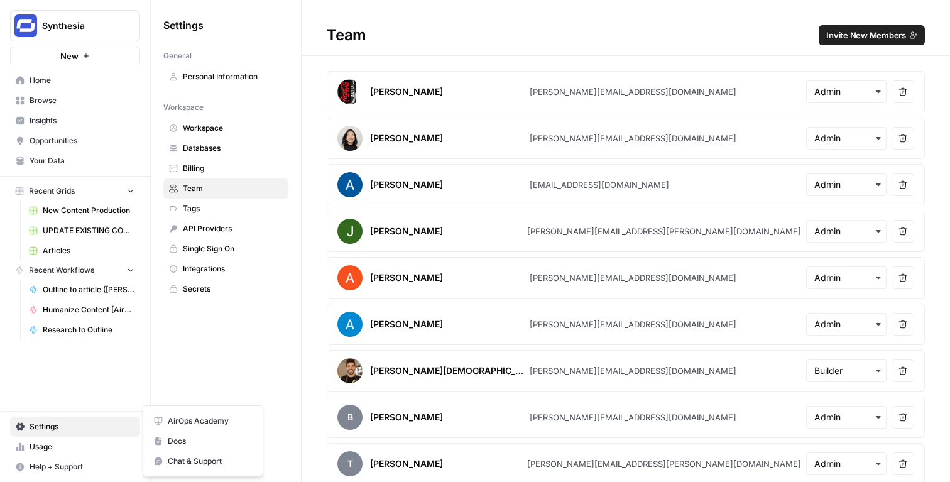
click at [80, 467] on span "Help + Support" at bounding box center [82, 466] width 105 height 11
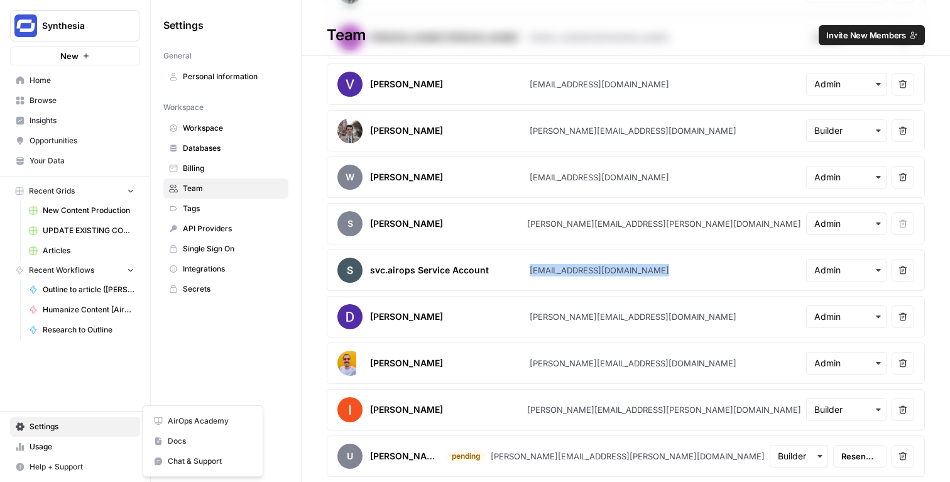
scroll to position [376, 0]
click at [94, 464] on span "Help + Support" at bounding box center [82, 466] width 105 height 11
click at [172, 460] on span "Chat & Support" at bounding box center [210, 461] width 84 height 11
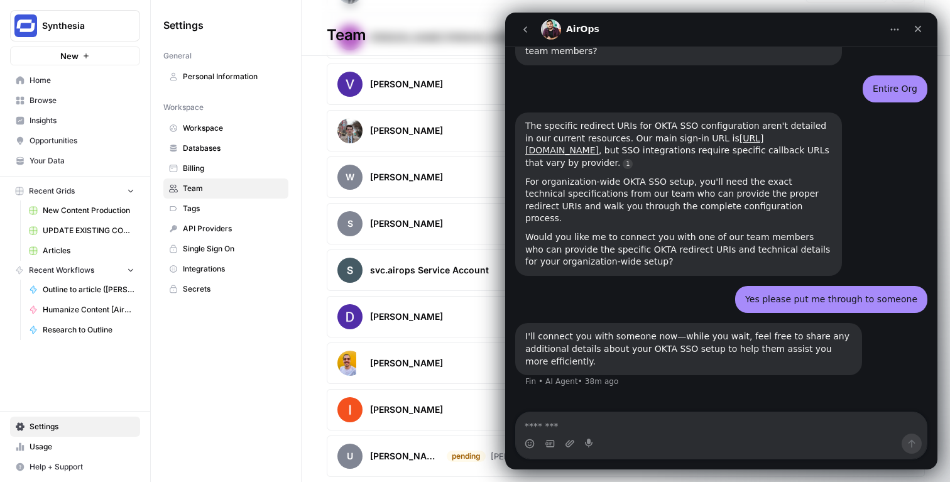
click at [675, 427] on textarea "Message…" at bounding box center [721, 422] width 411 height 21
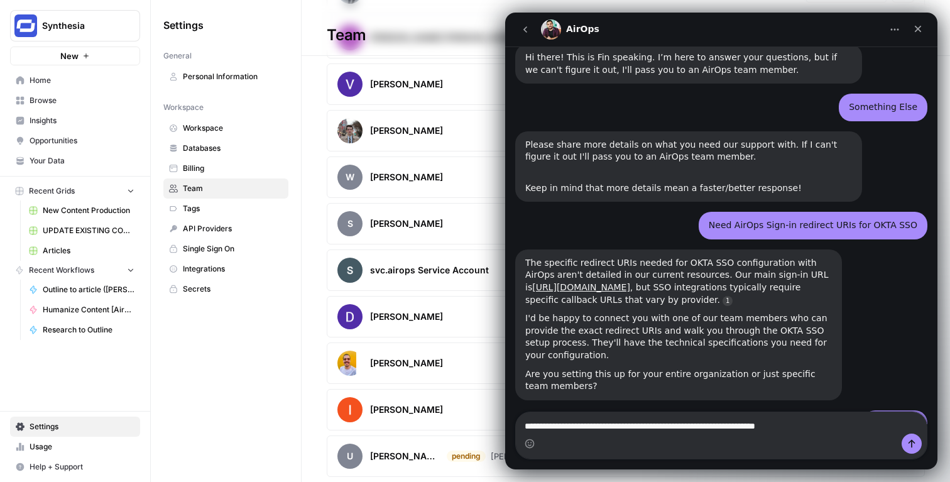
scroll to position [0, 0]
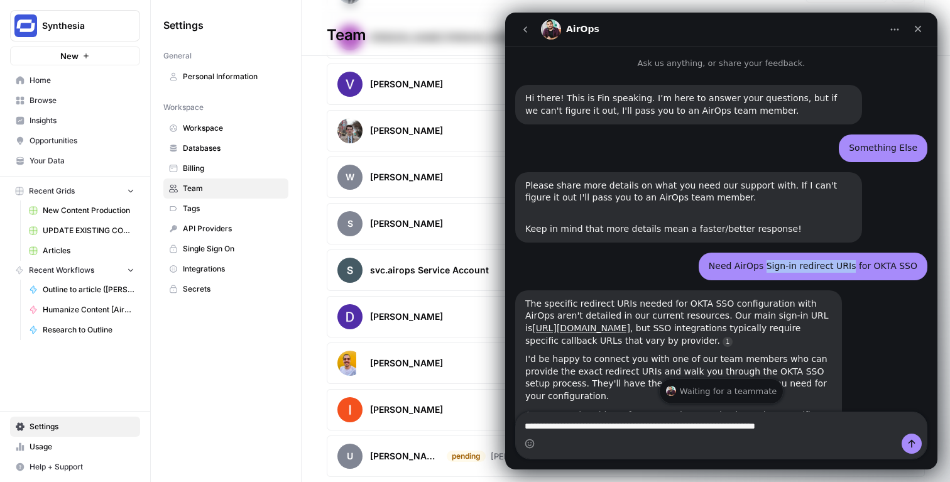
drag, startPoint x: 774, startPoint y: 266, endPoint x: 858, endPoint y: 268, distance: 84.9
click at [858, 268] on div "Need AirOps Sign-in redirect URIs for OKTA SSO" at bounding box center [813, 266] width 209 height 13
copy div "Sign-in redirect URIs"
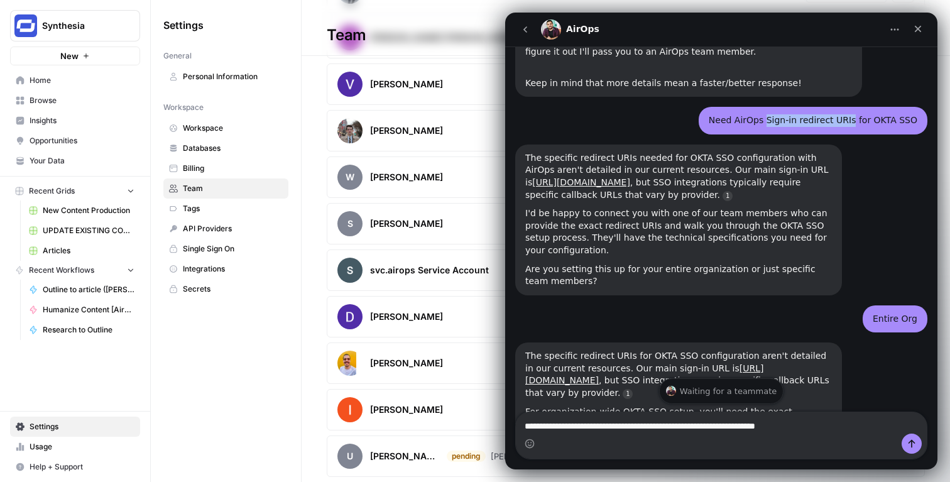
scroll to position [175, 0]
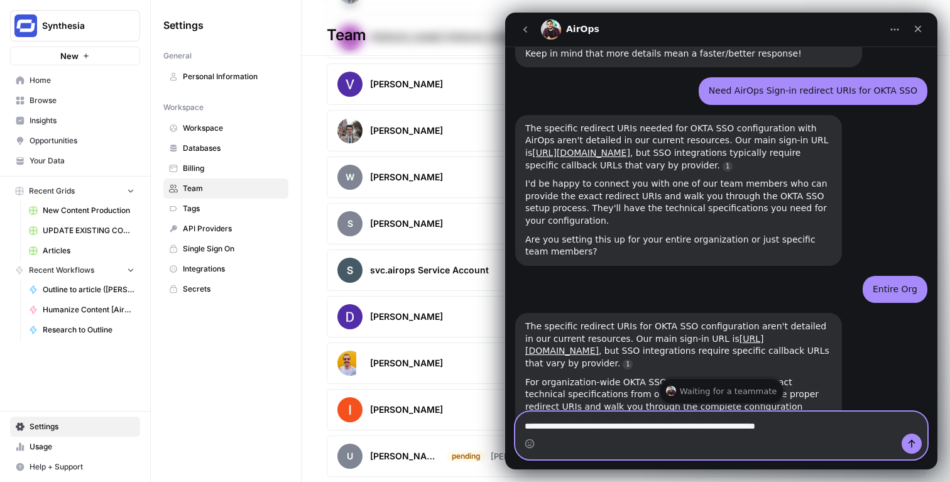
click at [872, 430] on textarea "**********" at bounding box center [721, 422] width 411 height 21
paste textarea "**********"
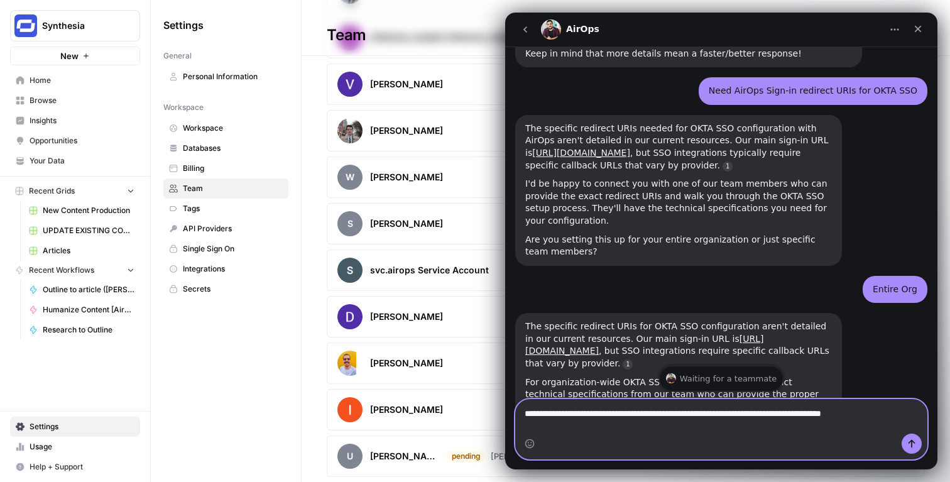
type textarea "**********"
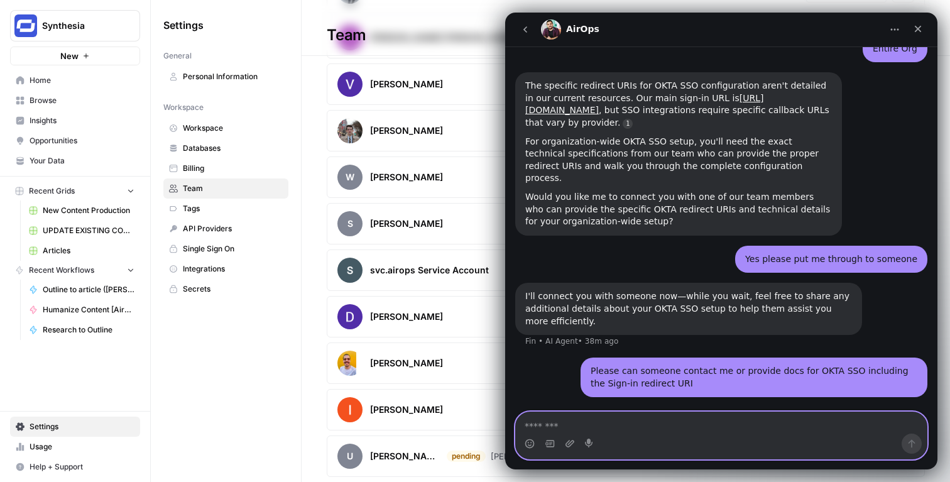
scroll to position [425, 0]
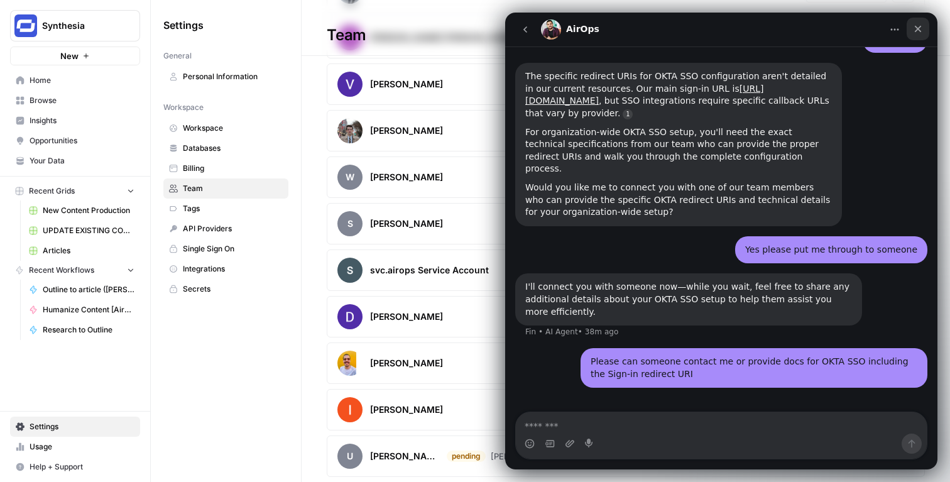
click at [923, 28] on div "Close" at bounding box center [918, 29] width 23 height 23
